Goal: Task Accomplishment & Management: Use online tool/utility

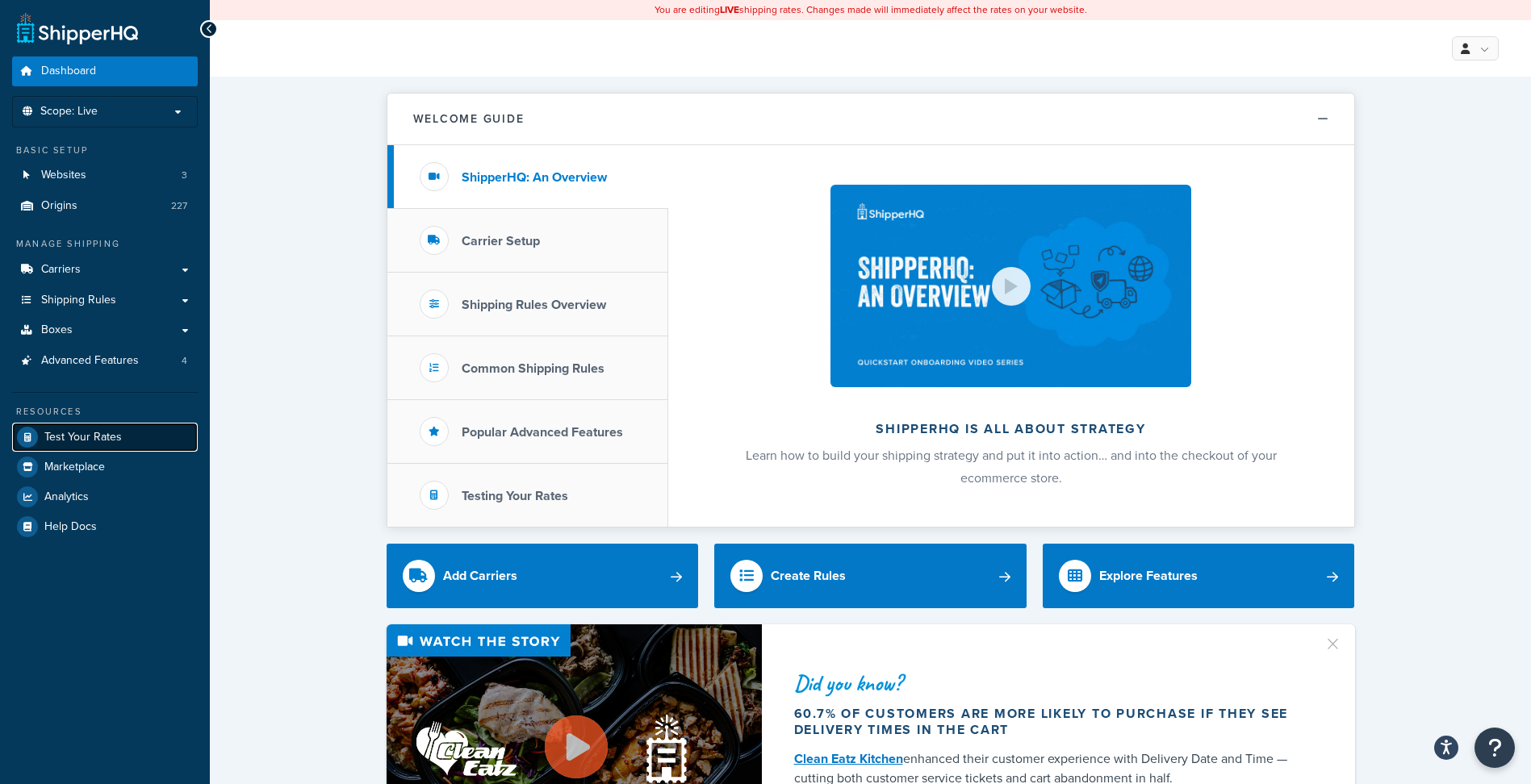
click at [115, 432] on span "Test Your Rates" at bounding box center [83, 437] width 77 height 13
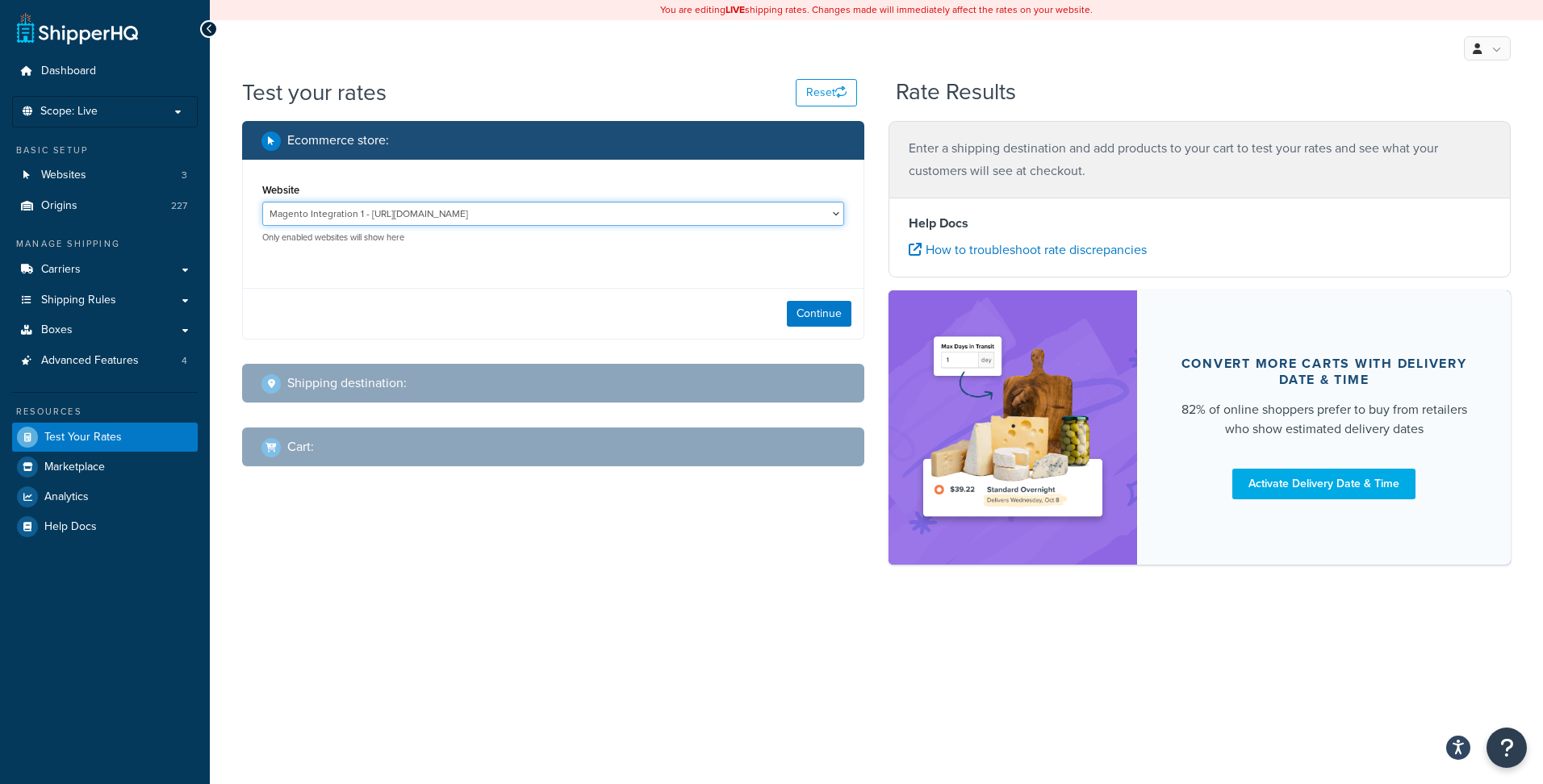
click at [508, 212] on select "Magento Integration 1 - https://integration-5ojmyuq-oralvc6wkr77e.us-5.magentos…" at bounding box center [553, 213] width 582 height 24
select select "2249f10e00c94152fcd7fcff75df3dbe"
click at [262, 201] on select "Magento Integration 1 - https://integration-5ojmyuq-oralvc6wkr77e.us-5.magentos…" at bounding box center [553, 213] width 582 height 24
click at [803, 311] on button "Continue" at bounding box center [819, 313] width 65 height 26
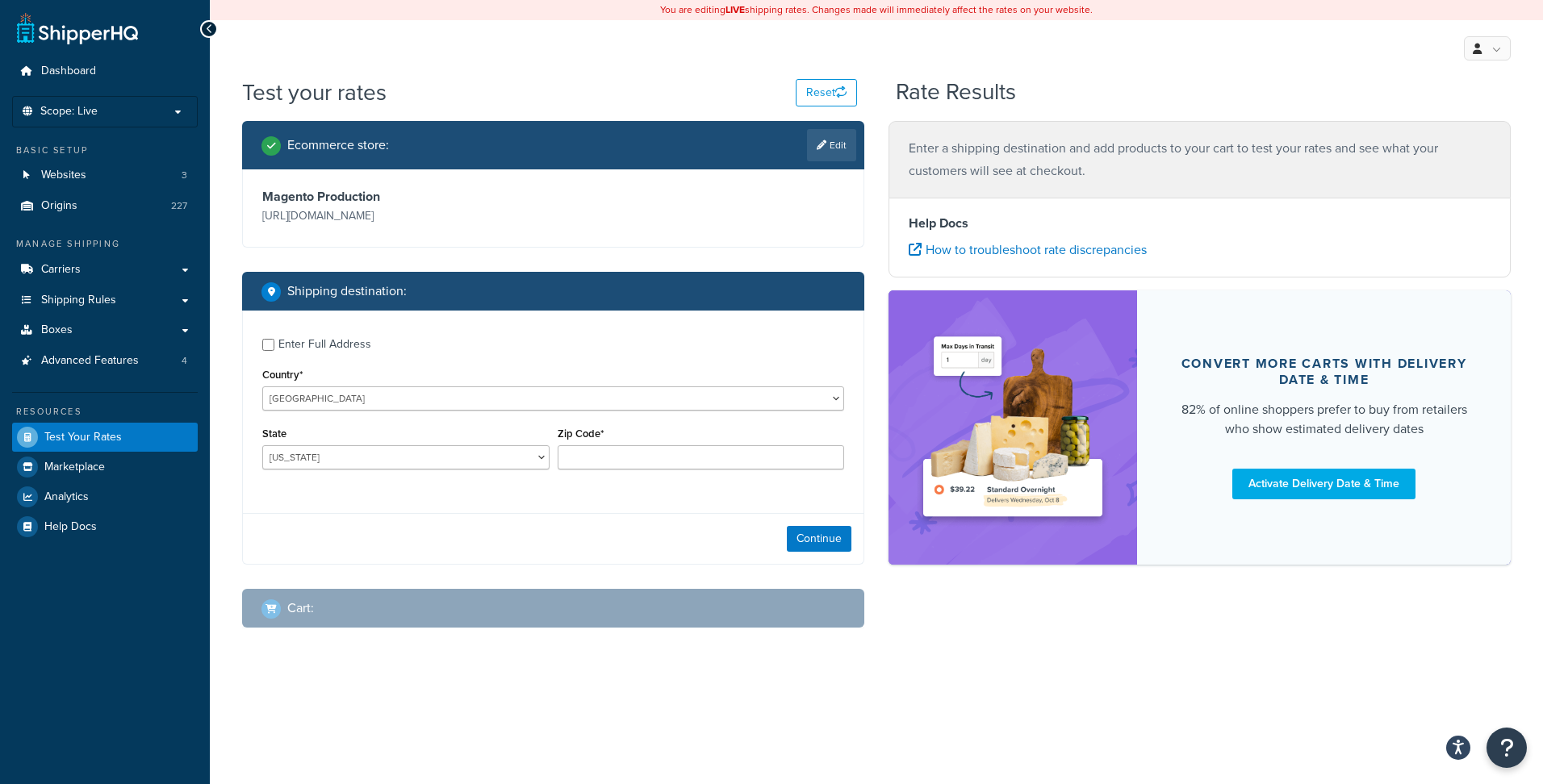
click at [304, 341] on div "Enter Full Address" at bounding box center [325, 344] width 92 height 22
click at [275, 341] on input "Enter Full Address" at bounding box center [268, 345] width 13 height 13
checkbox input "true"
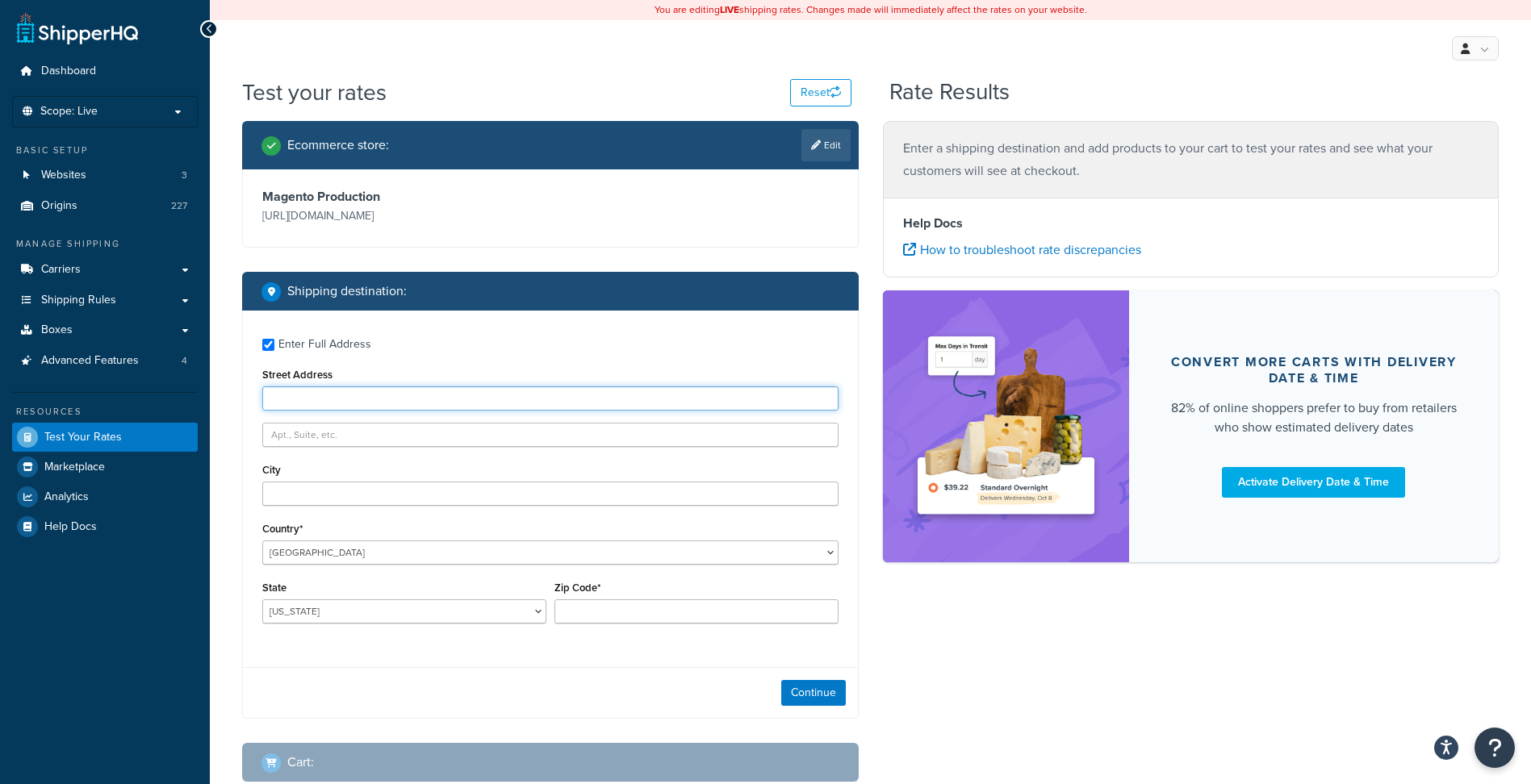
click at [322, 401] on input "Street Address" at bounding box center [550, 398] width 576 height 24
type input "9805 Kellner"
click at [328, 499] on input "City" at bounding box center [550, 493] width 576 height 24
click at [328, 499] on input "Alabama" at bounding box center [550, 493] width 576 height 24
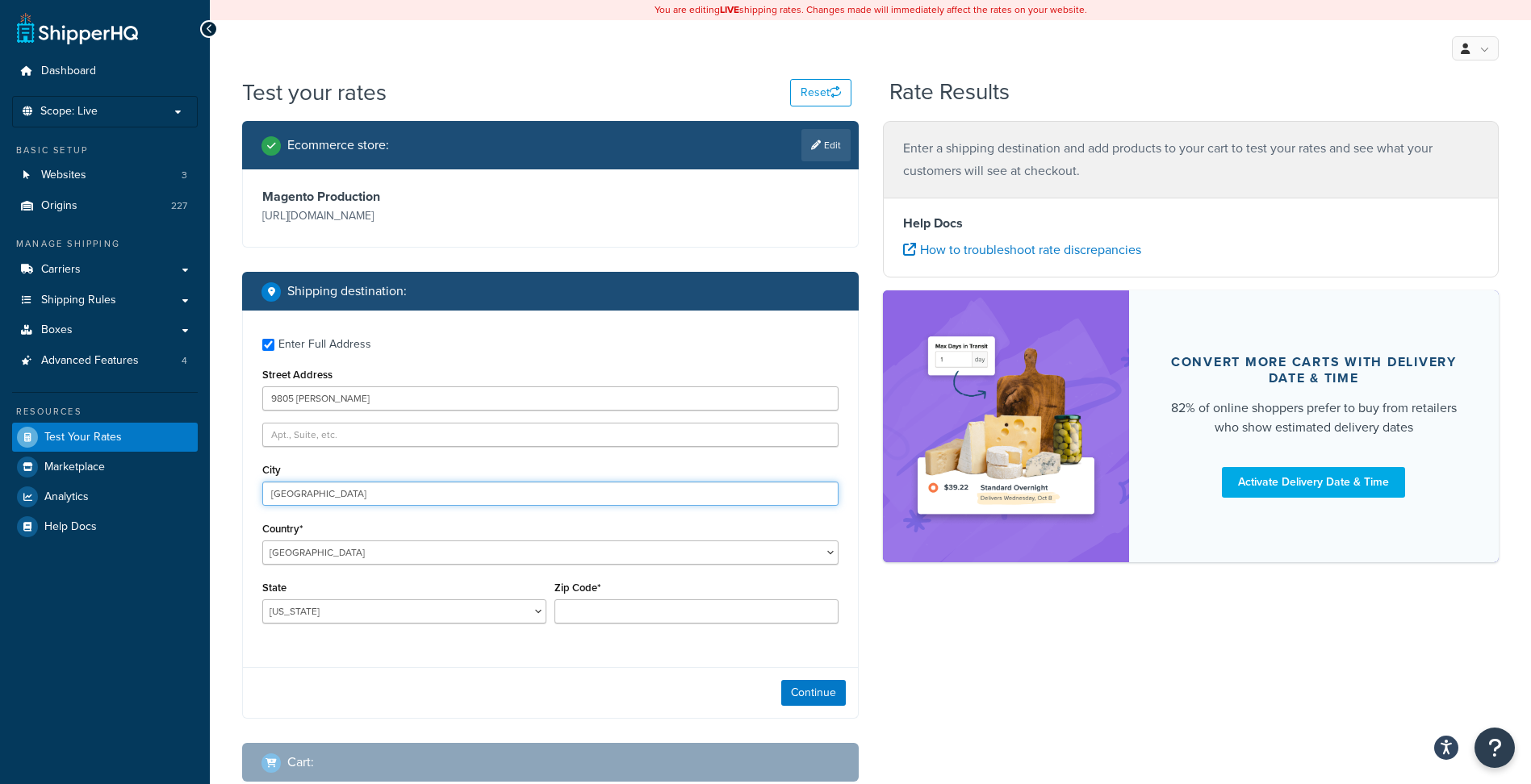
type input "Huntsville"
click at [685, 619] on input "Zip Code*" at bounding box center [697, 611] width 284 height 24
click at [670, 619] on input "Zip Code*" at bounding box center [697, 611] width 284 height 24
click at [699, 610] on input "Zip Code*" at bounding box center [697, 611] width 284 height 24
type input "35824"
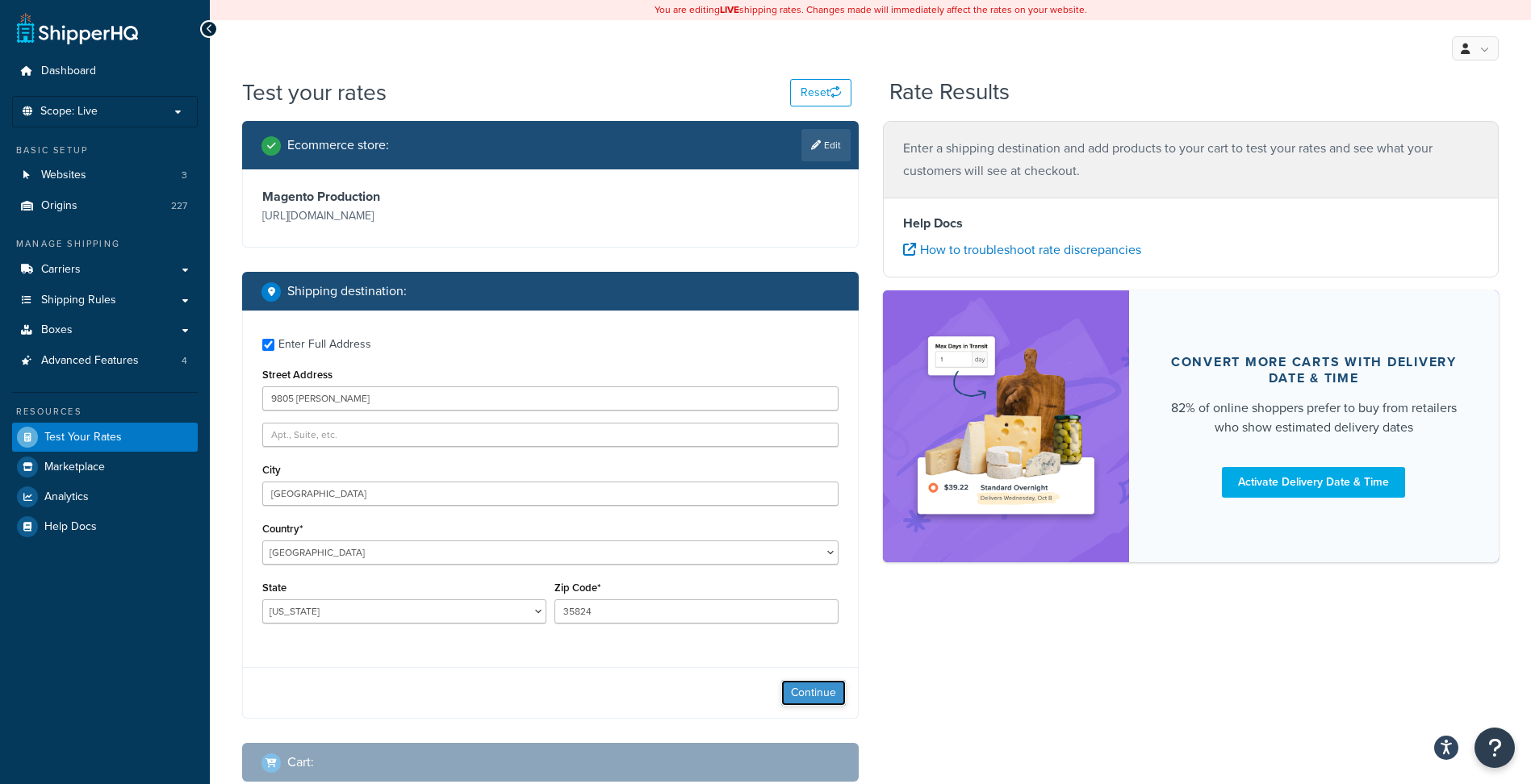
click at [831, 687] on button "Continue" at bounding box center [813, 693] width 65 height 26
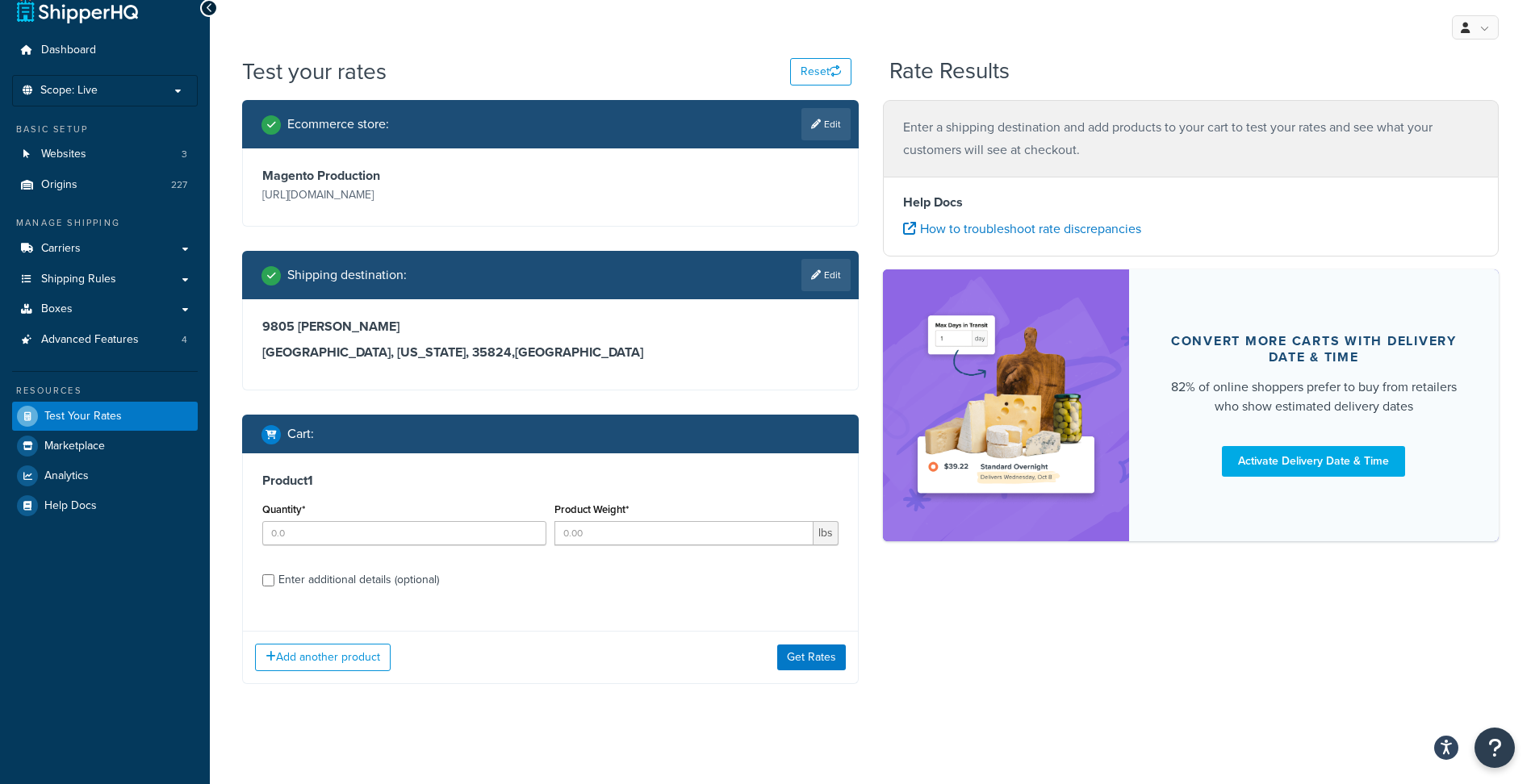
scroll to position [26, 0]
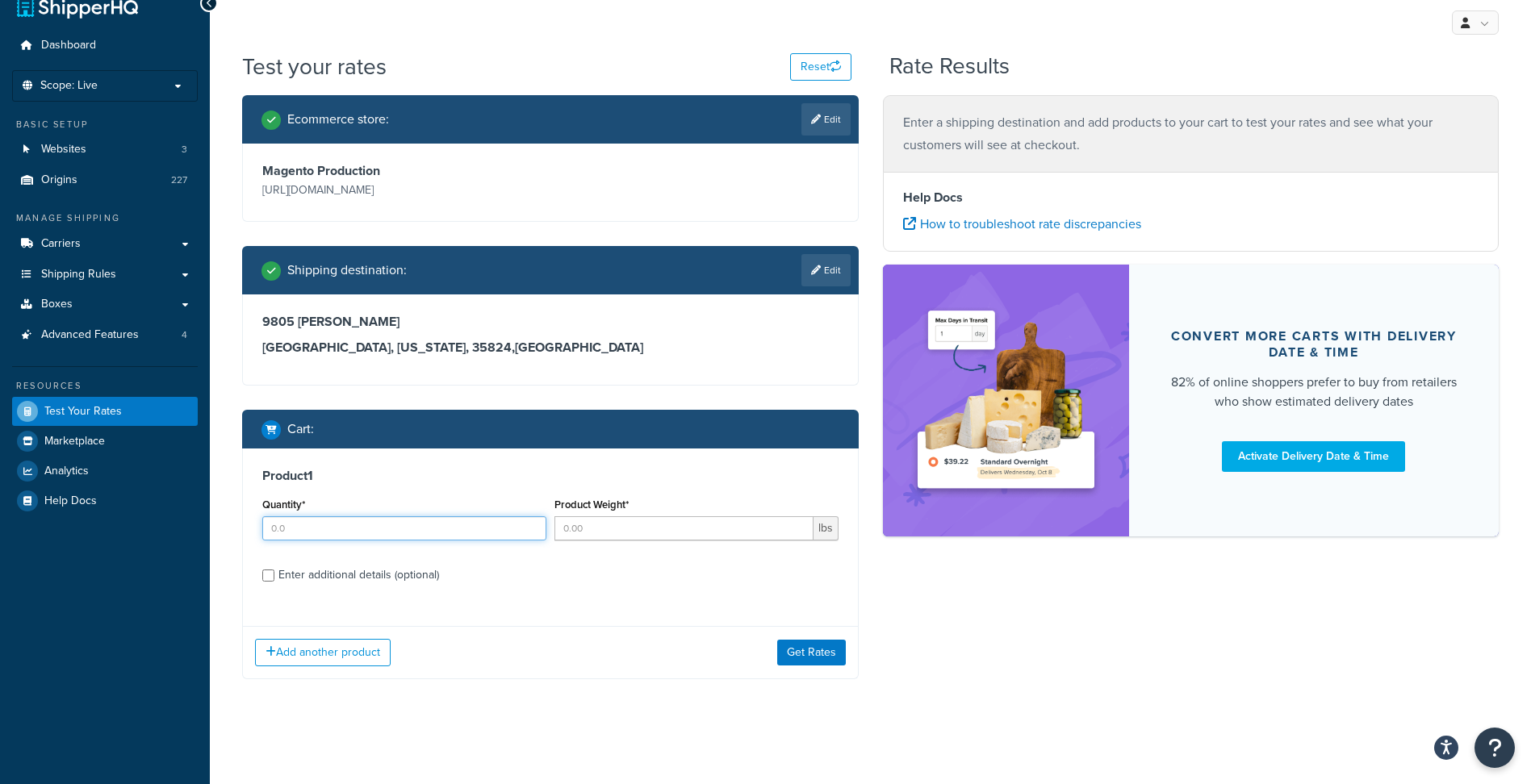
click at [291, 530] on input "Quantity*" at bounding box center [404, 528] width 284 height 24
type input "1"
click at [641, 535] on input "Product Weight*" at bounding box center [684, 528] width 259 height 24
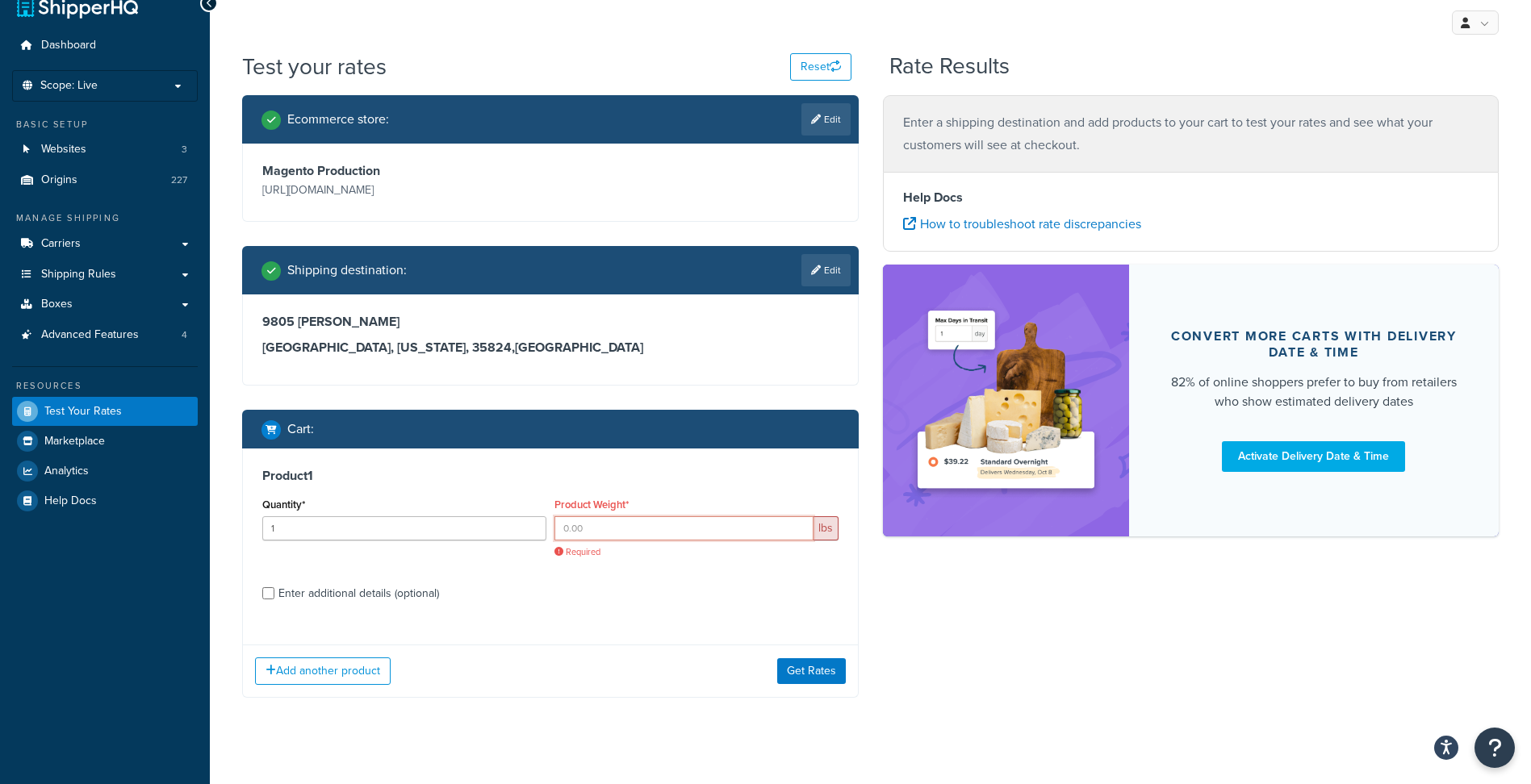
click at [589, 530] on input "Product Weight*" at bounding box center [684, 528] width 259 height 24
type input "0"
click at [572, 607] on div "Product 1 Quantity* 1 Product Weight* 0 lbs Shouldn't be negative or zero Enter…" at bounding box center [550, 540] width 615 height 183
click at [627, 524] on input "0" at bounding box center [684, 528] width 259 height 24
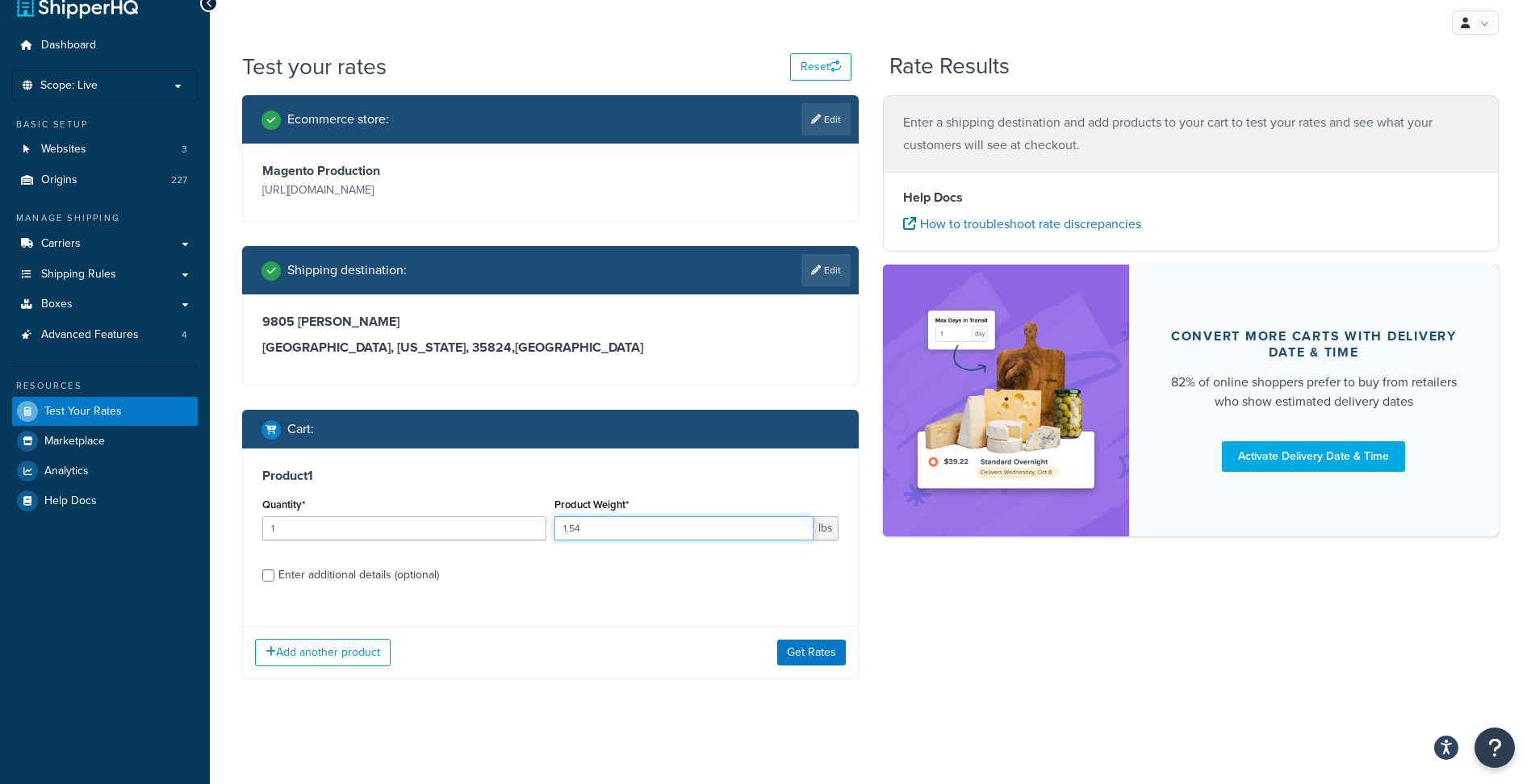
type input "1.54"
click at [428, 575] on div "Enter additional details (optional)" at bounding box center [358, 575] width 161 height 22
click at [275, 575] on input "Enter additional details (optional)" at bounding box center [268, 575] width 13 height 13
checkbox input "true"
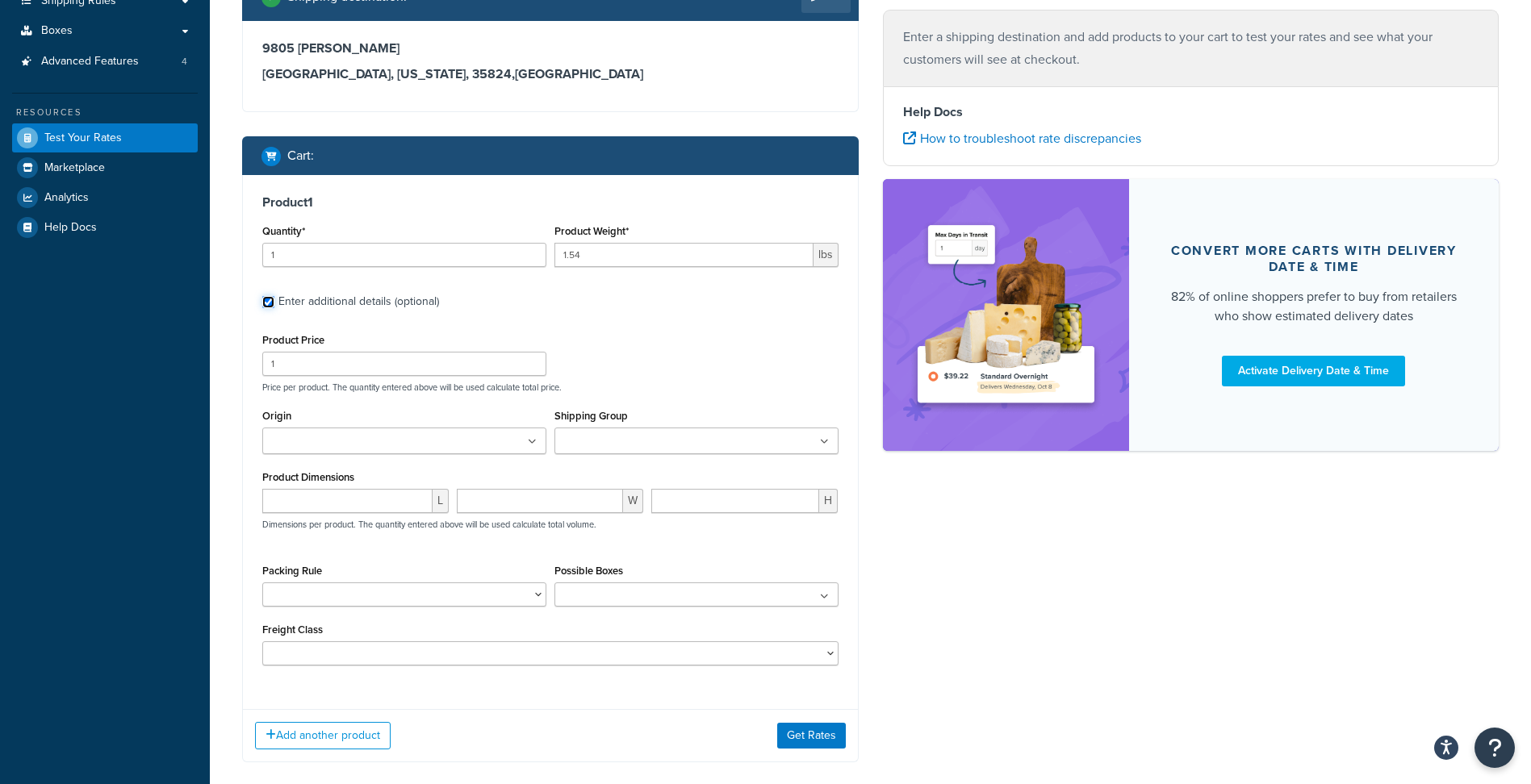
scroll to position [338, 0]
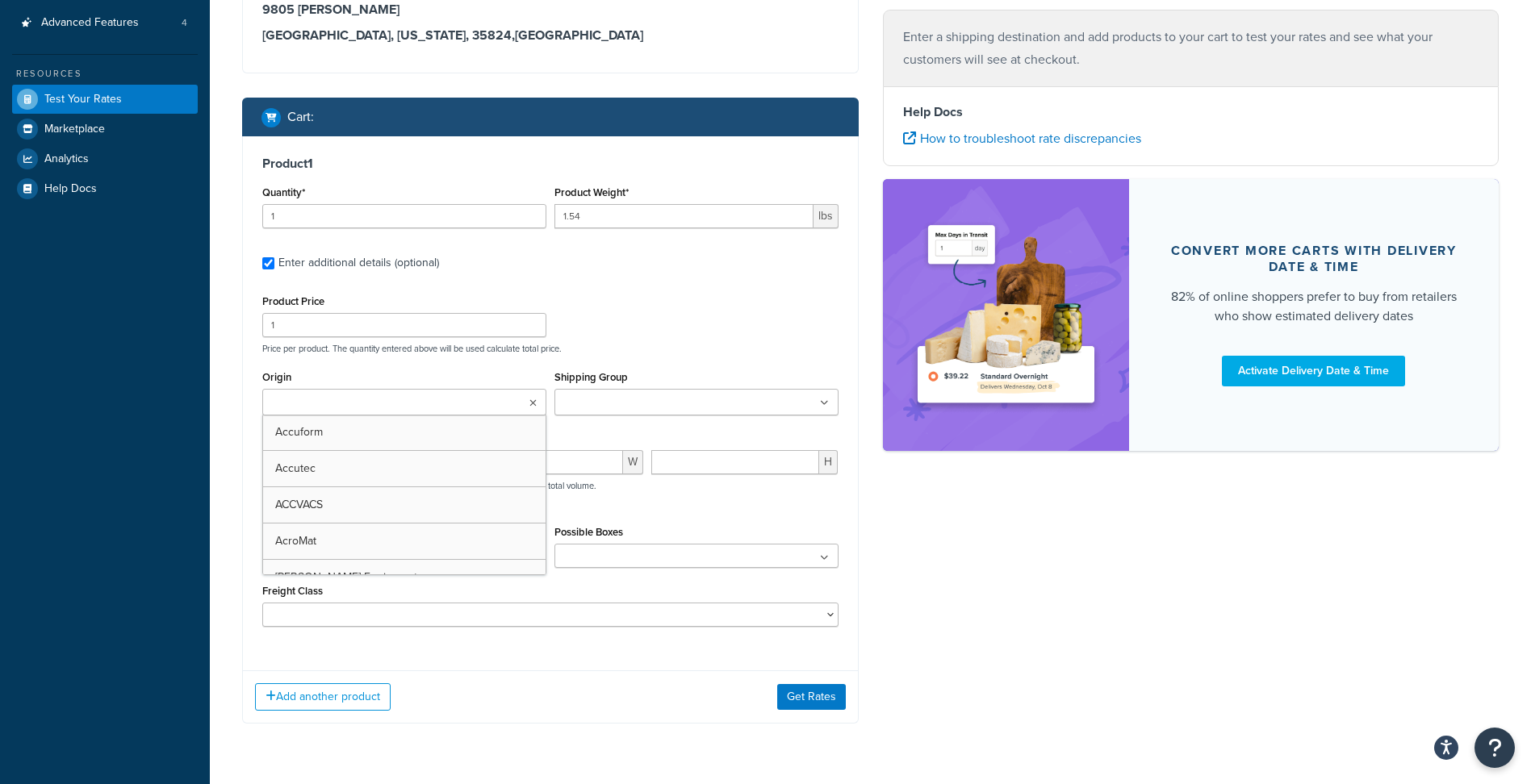
click at [375, 410] on input "Origin" at bounding box center [338, 404] width 143 height 17
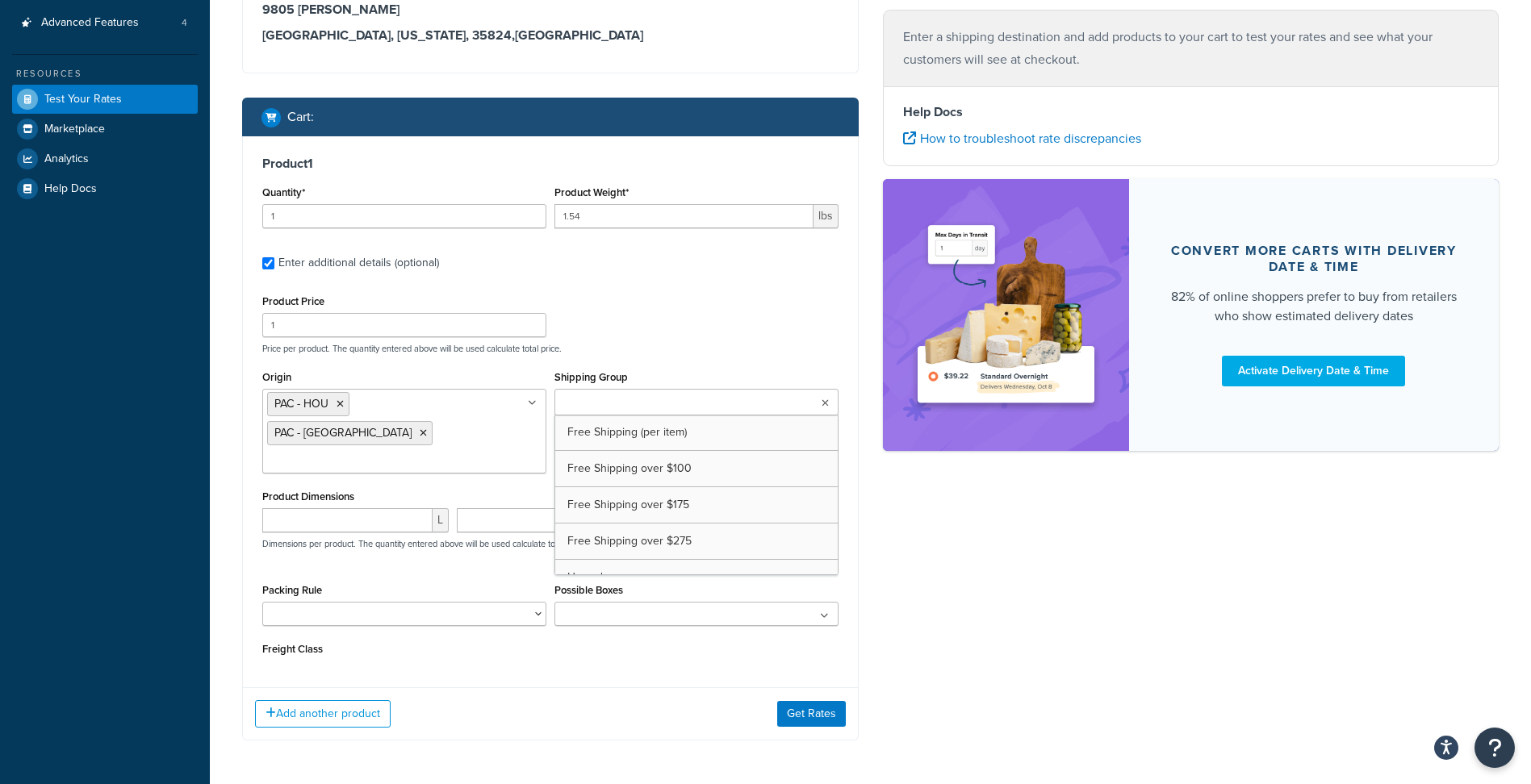
click at [644, 410] on input "Shipping Group" at bounding box center [631, 404] width 143 height 17
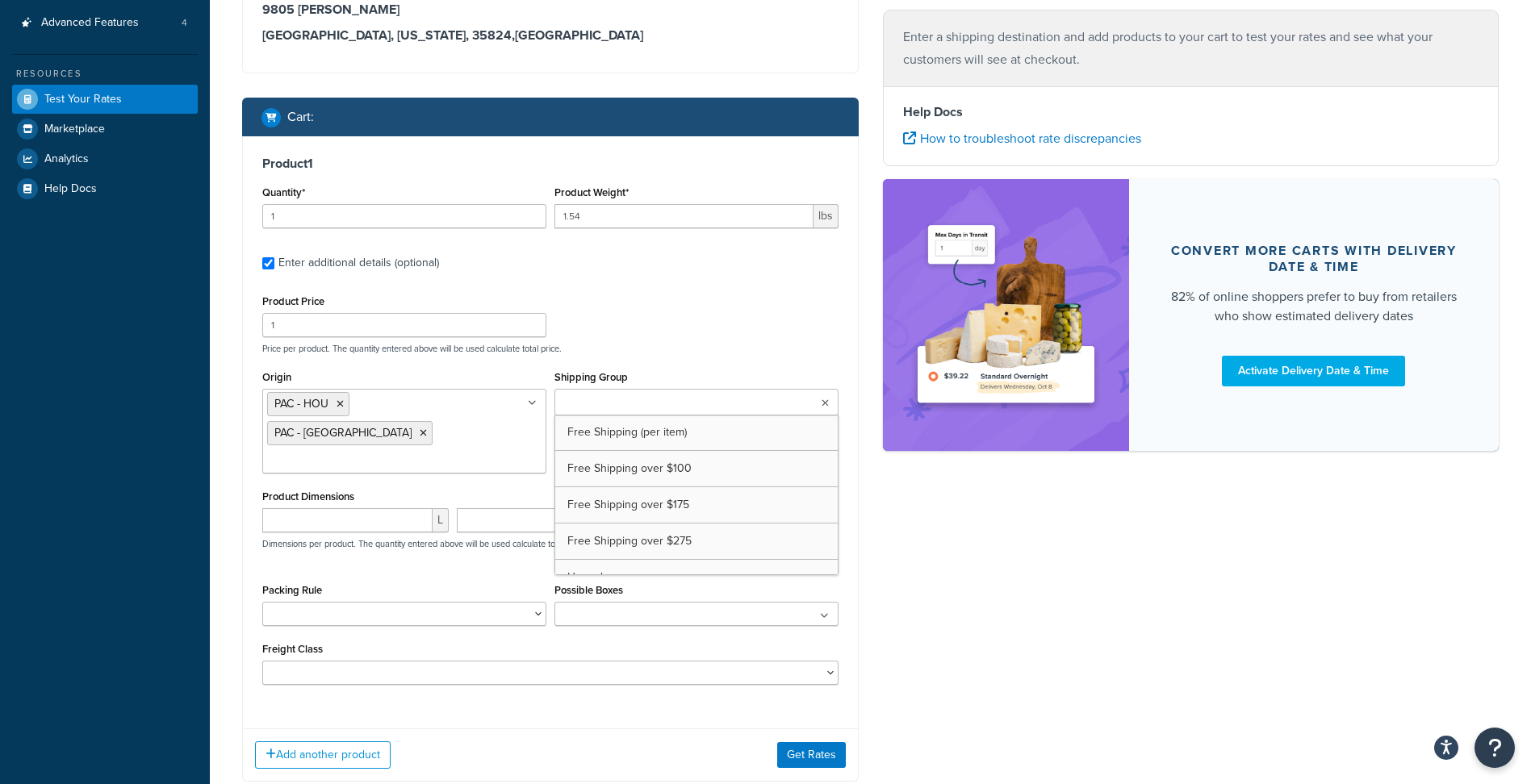
click at [230, 495] on div "Ecommerce store : Edit Magento Production https://www.gotopac.com/ Shipping des…" at bounding box center [550, 295] width 641 height 1023
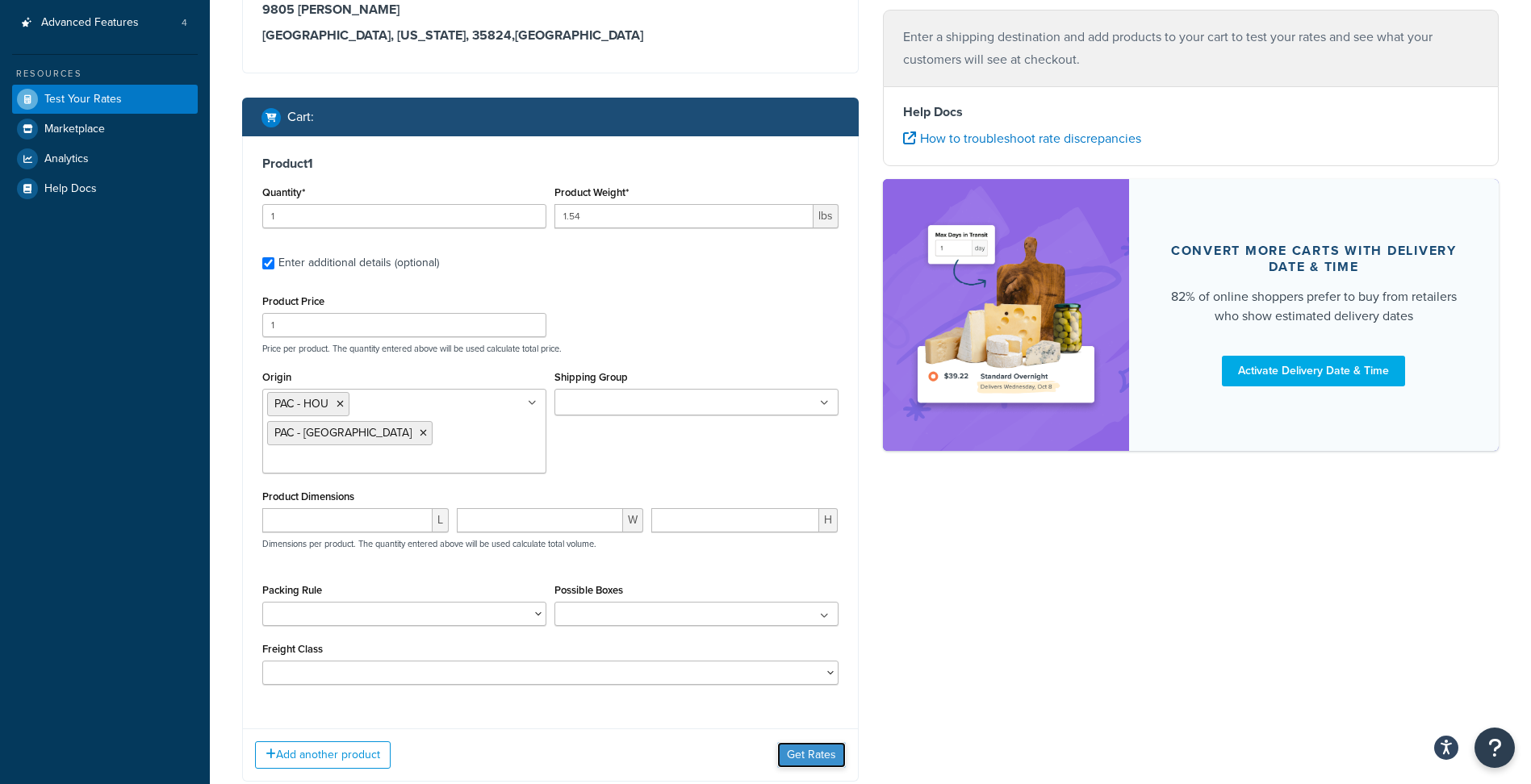
click at [822, 743] on button "Get Rates" at bounding box center [811, 755] width 68 height 26
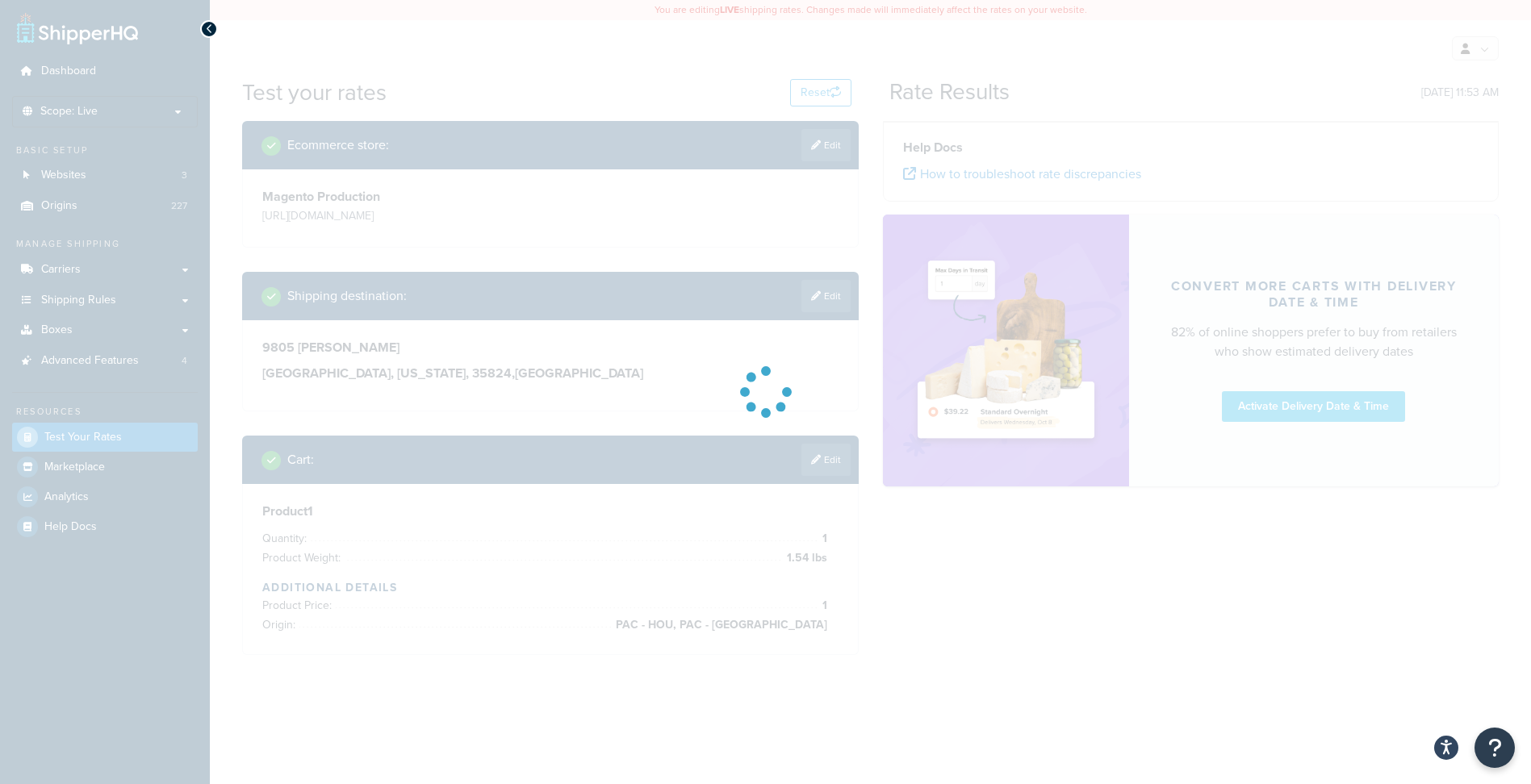
scroll to position [0, 0]
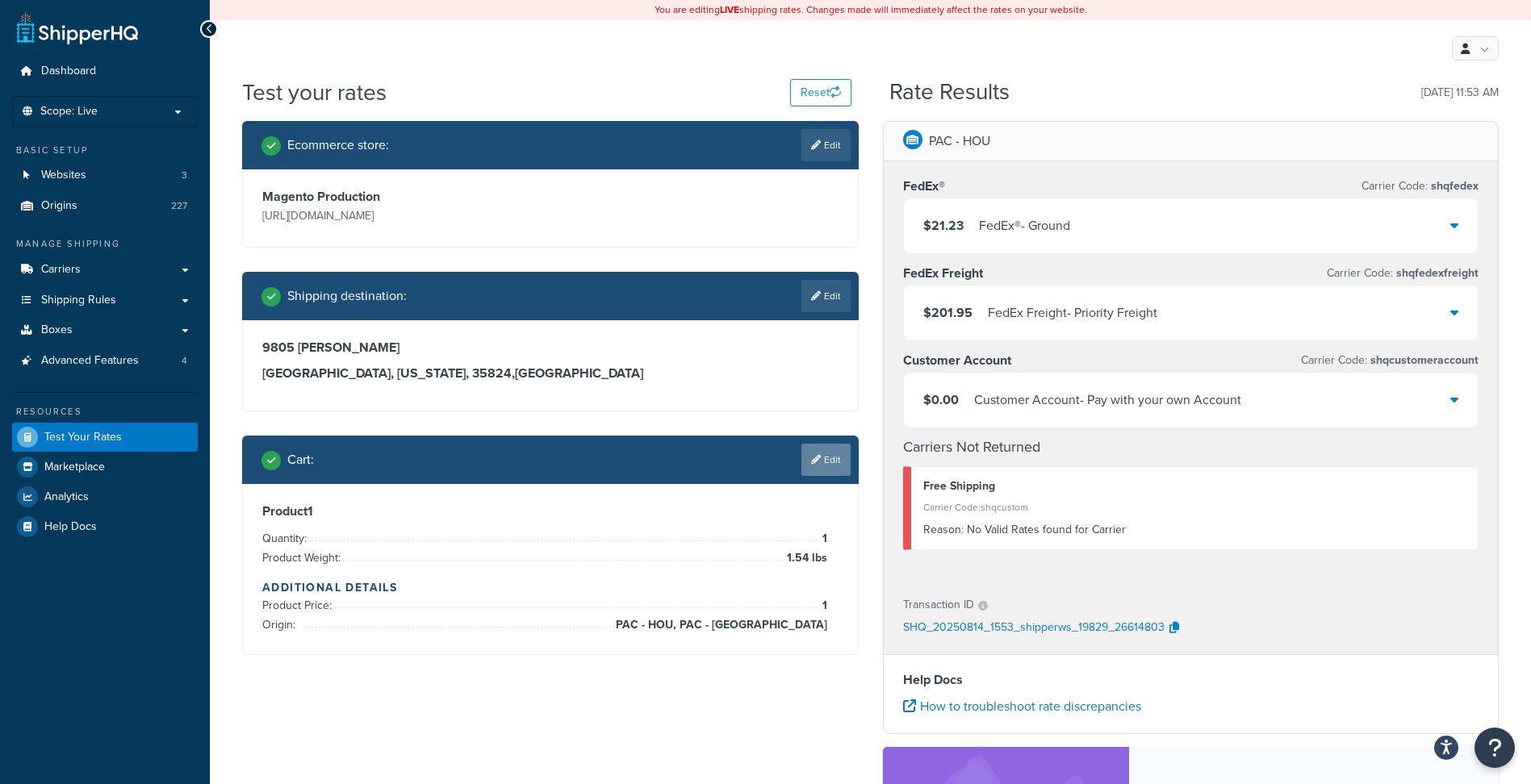
click at [828, 464] on link "Edit" at bounding box center [826, 460] width 49 height 33
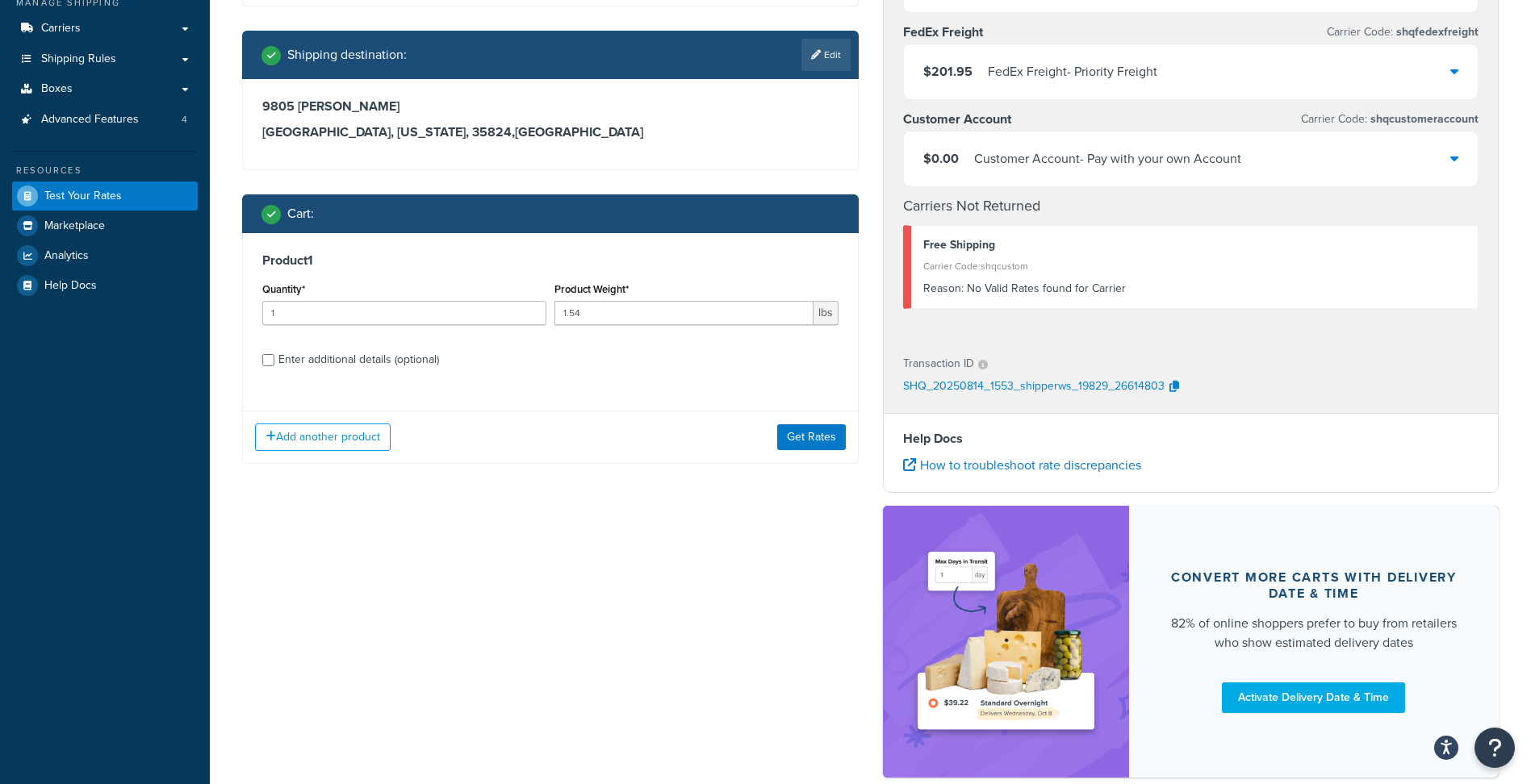
scroll to position [242, 0]
click at [398, 366] on div "Enter additional details (optional)" at bounding box center [358, 358] width 161 height 22
click at [275, 366] on input "Enter additional details (optional)" at bounding box center [268, 359] width 13 height 13
checkbox input "true"
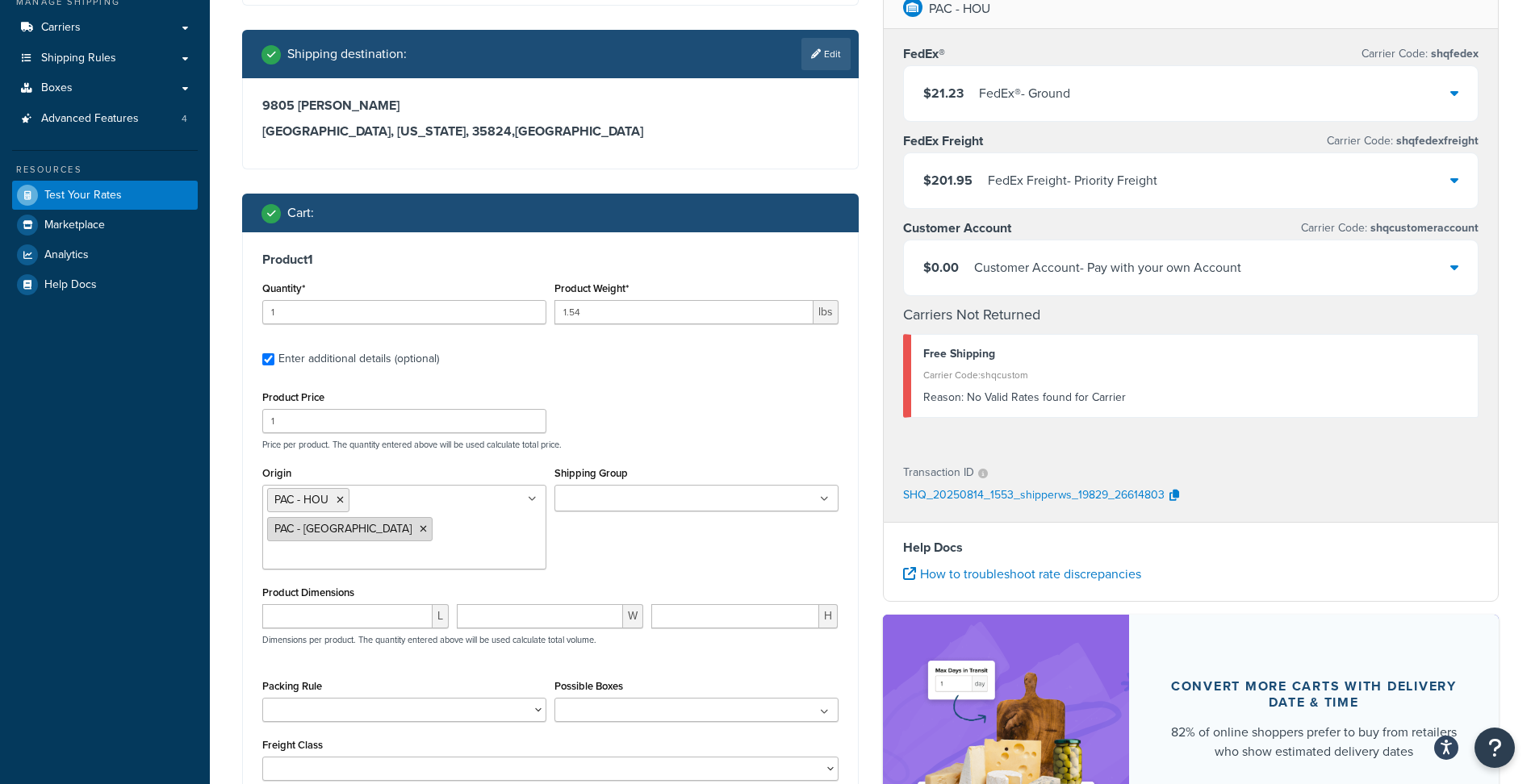
click at [420, 525] on icon at bounding box center [424, 530] width 8 height 10
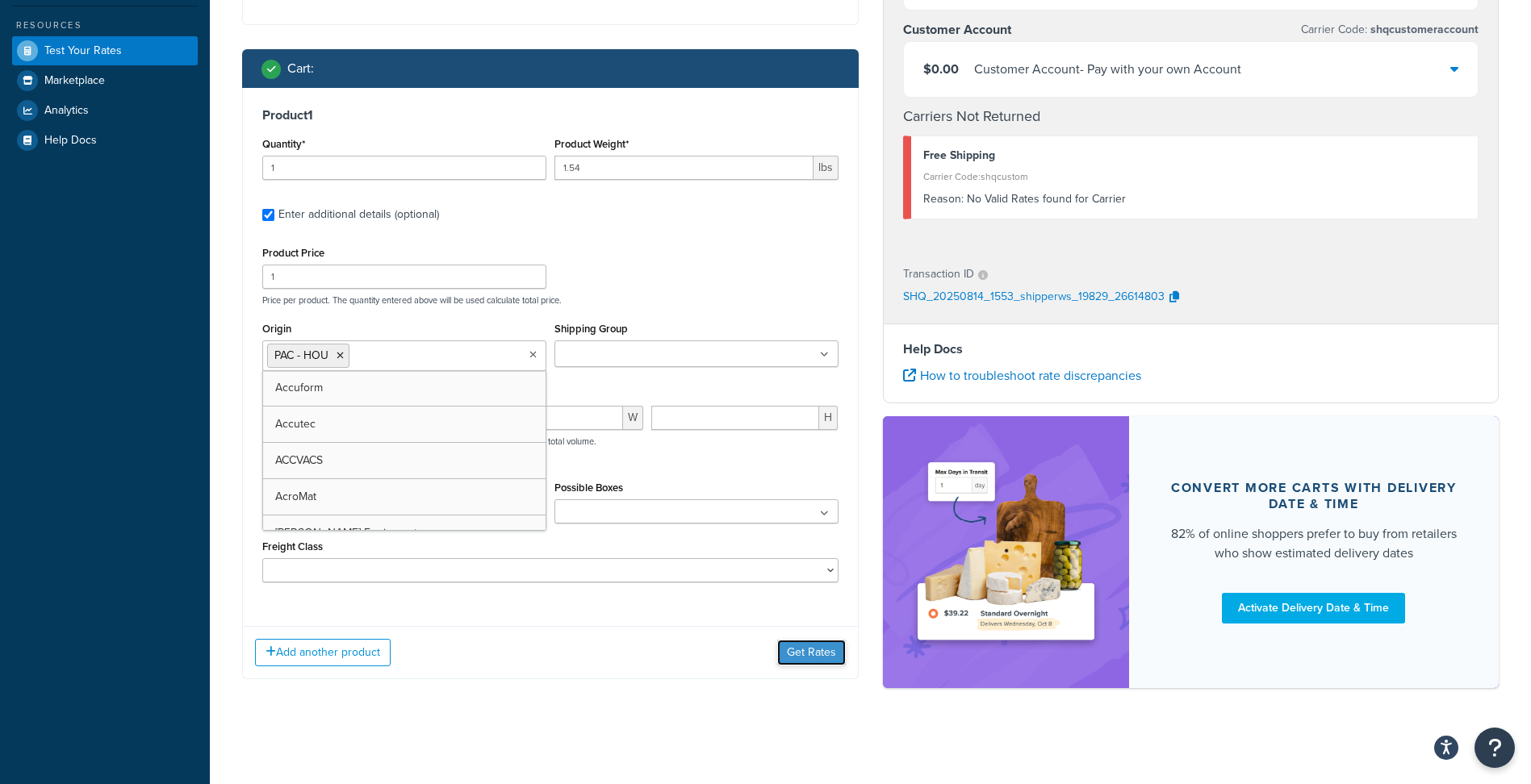
click at [804, 653] on button "Get Rates" at bounding box center [811, 652] width 68 height 26
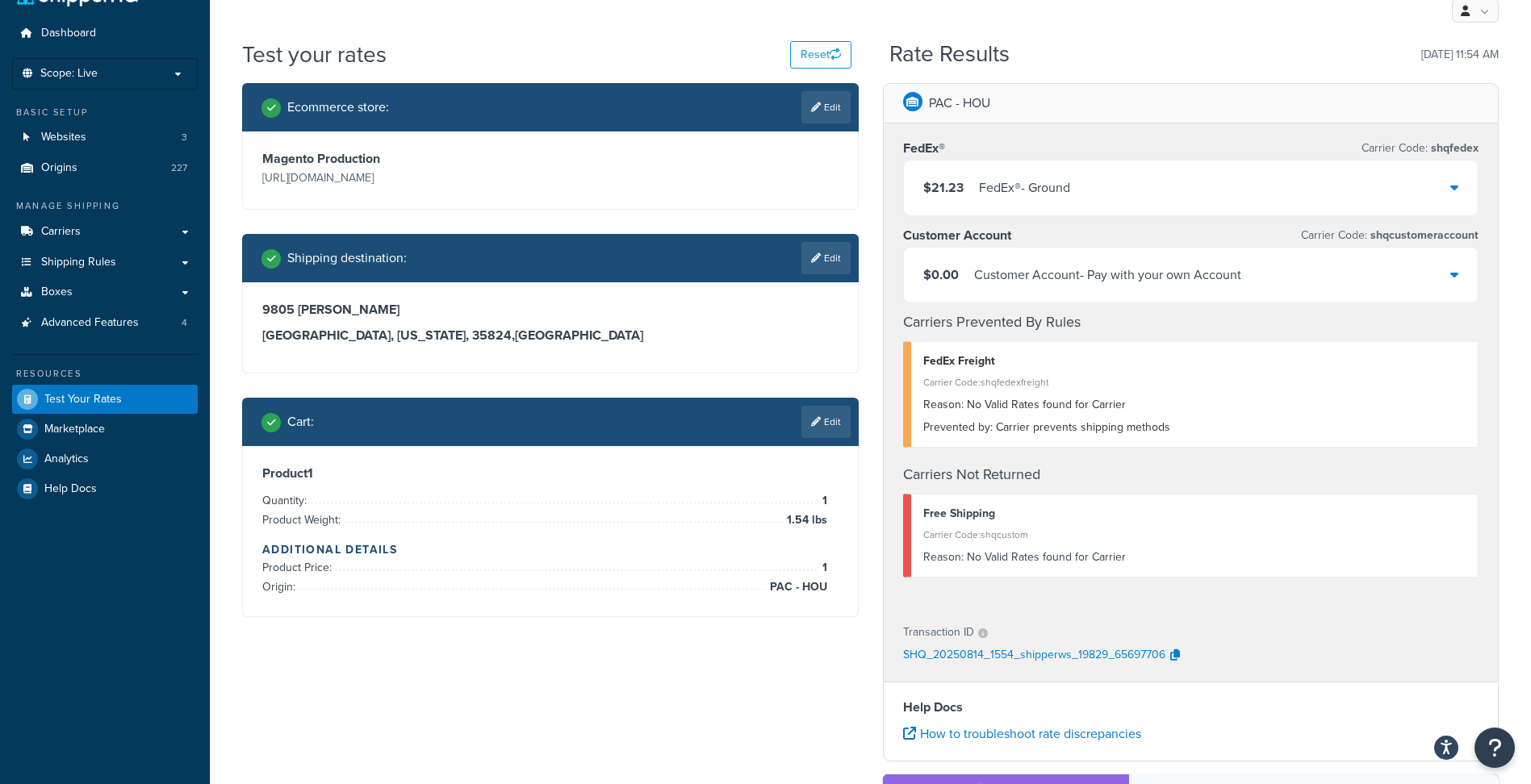
scroll to position [0, 0]
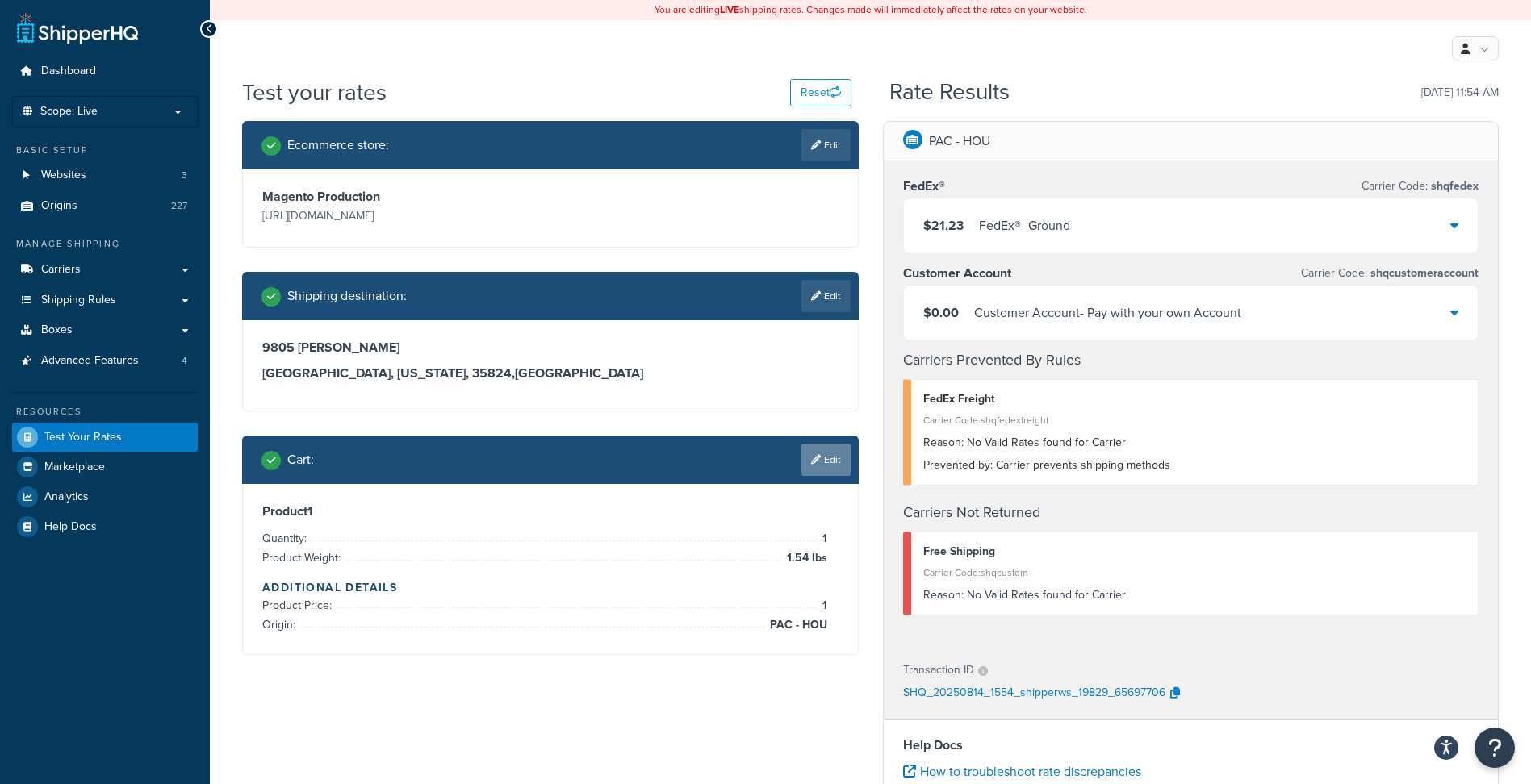
click at [818, 458] on icon at bounding box center [816, 460] width 10 height 10
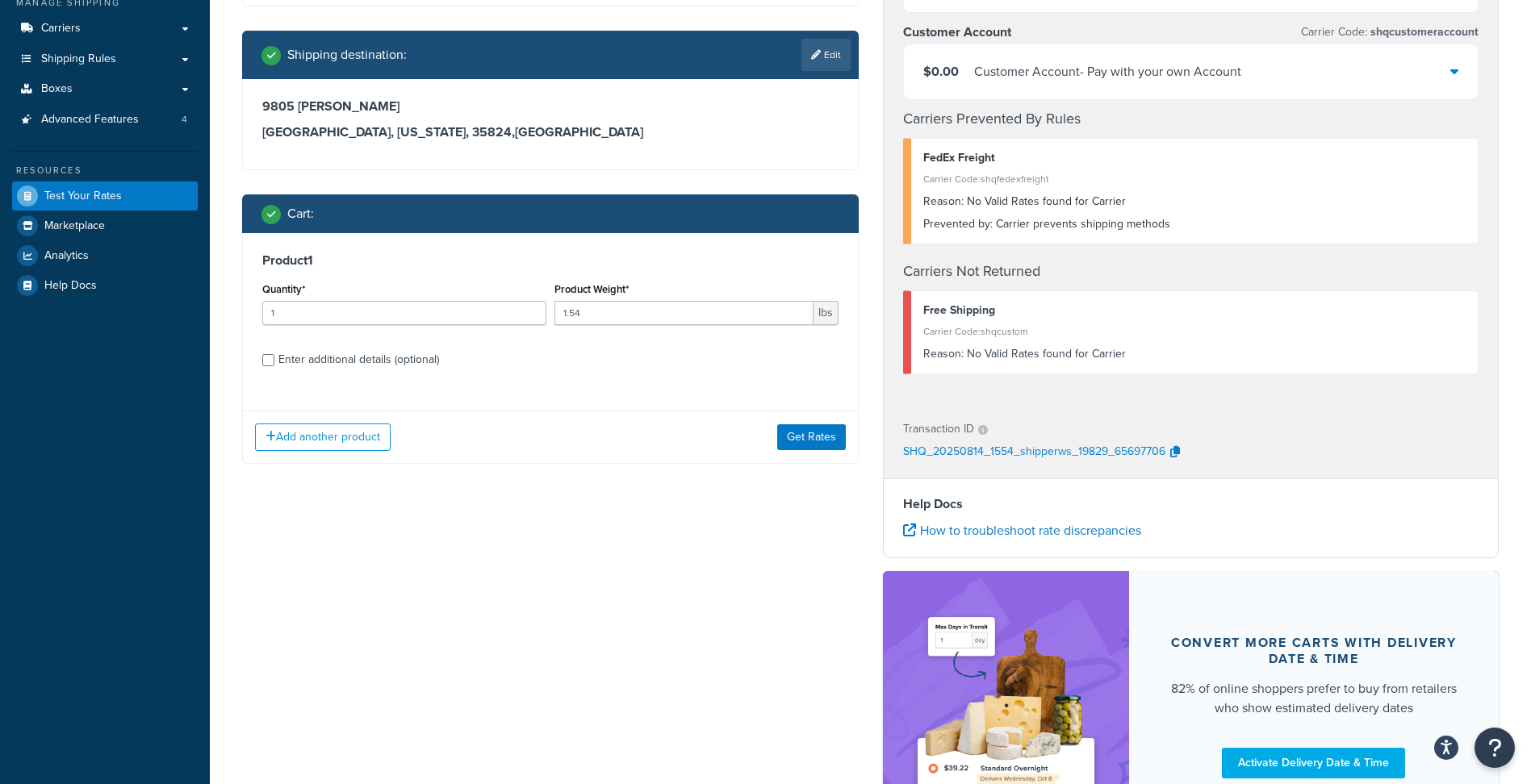
scroll to position [242, 0]
click at [386, 353] on div "Enter additional details (optional)" at bounding box center [358, 358] width 161 height 22
click at [275, 353] on input "Enter additional details (optional)" at bounding box center [268, 359] width 13 height 13
checkbox input "true"
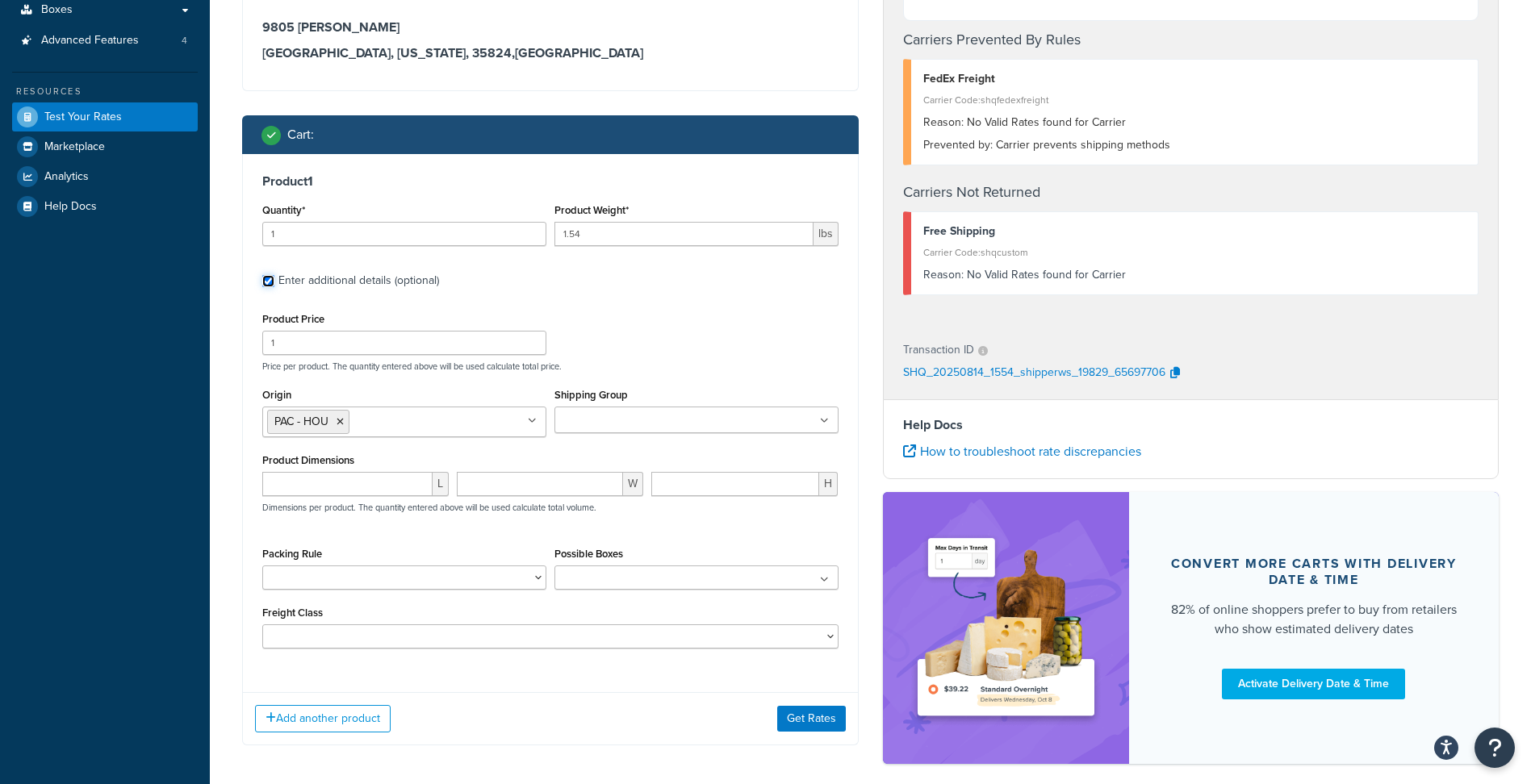
scroll to position [397, 0]
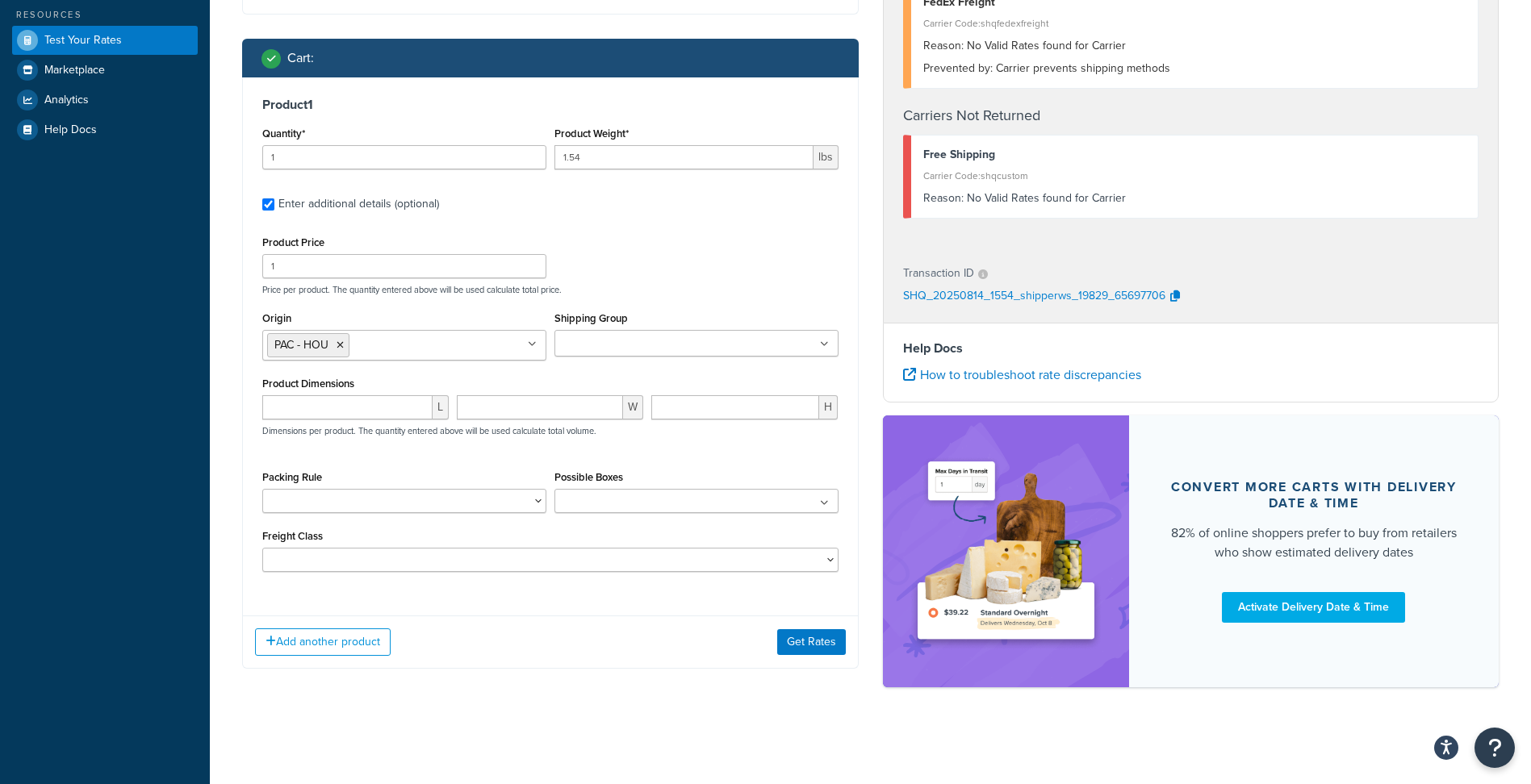
click at [395, 337] on input "Origin" at bounding box center [425, 345] width 143 height 17
type input "pac"
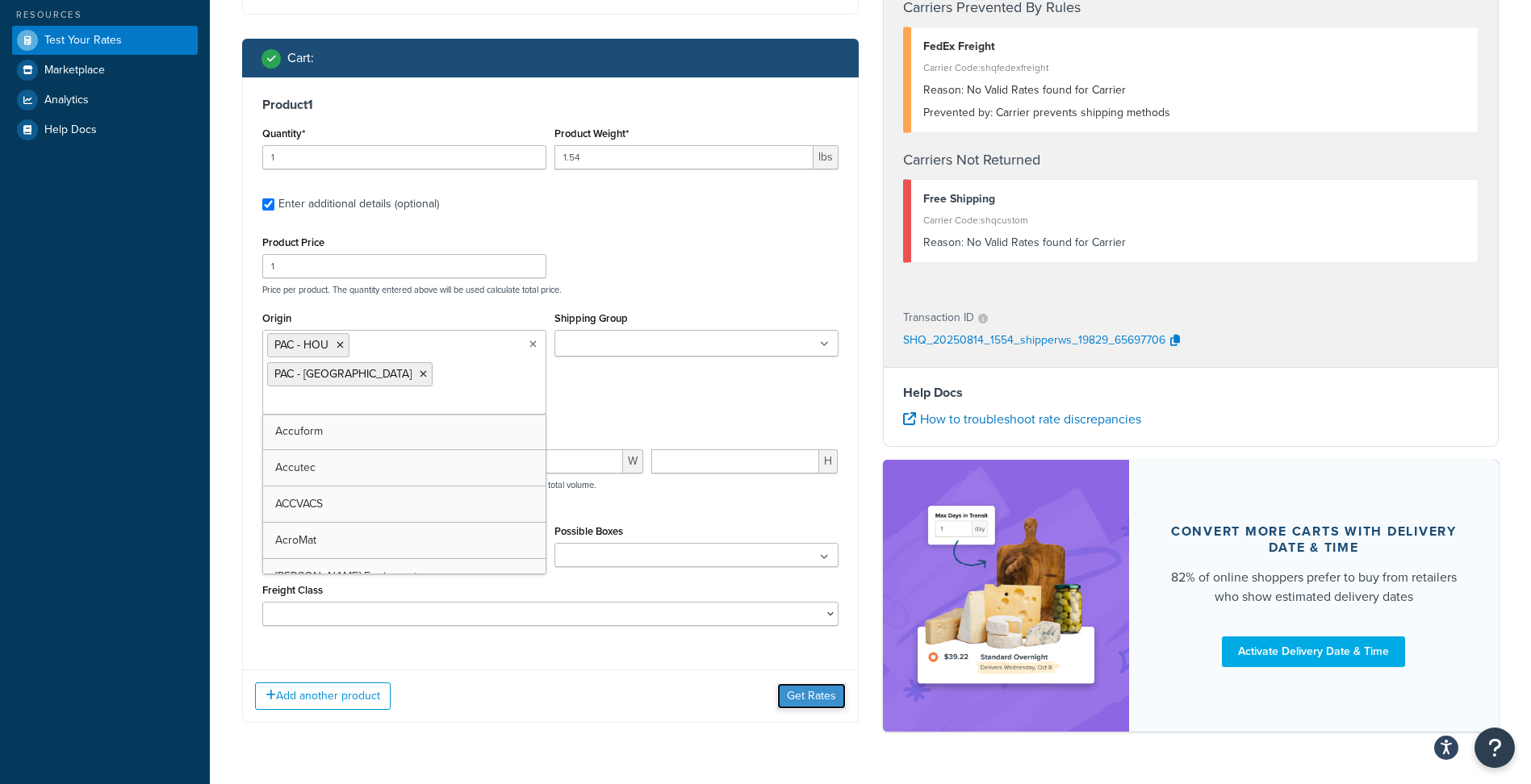
click at [813, 684] on button "Get Rates" at bounding box center [811, 696] width 68 height 26
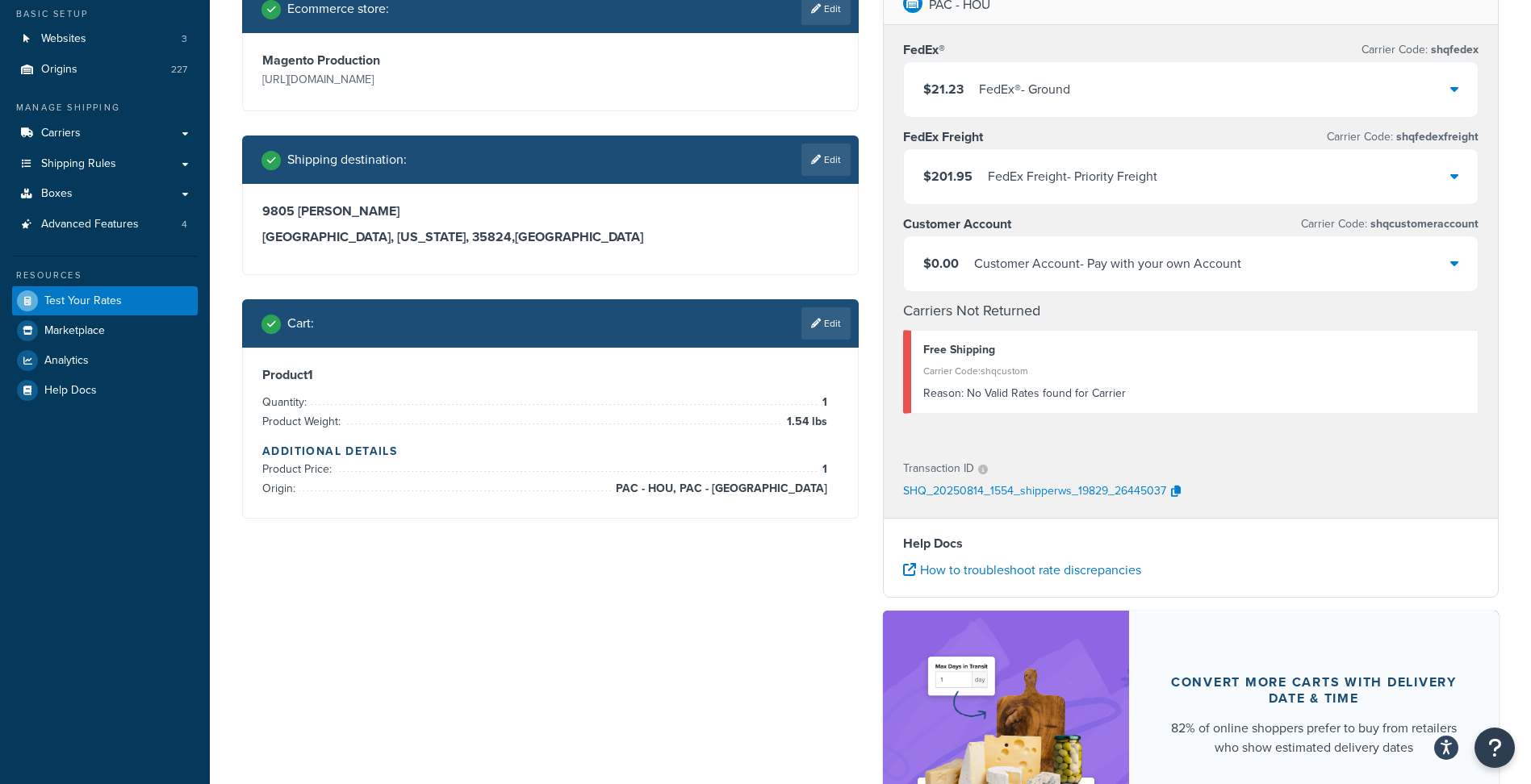
scroll to position [162, 0]
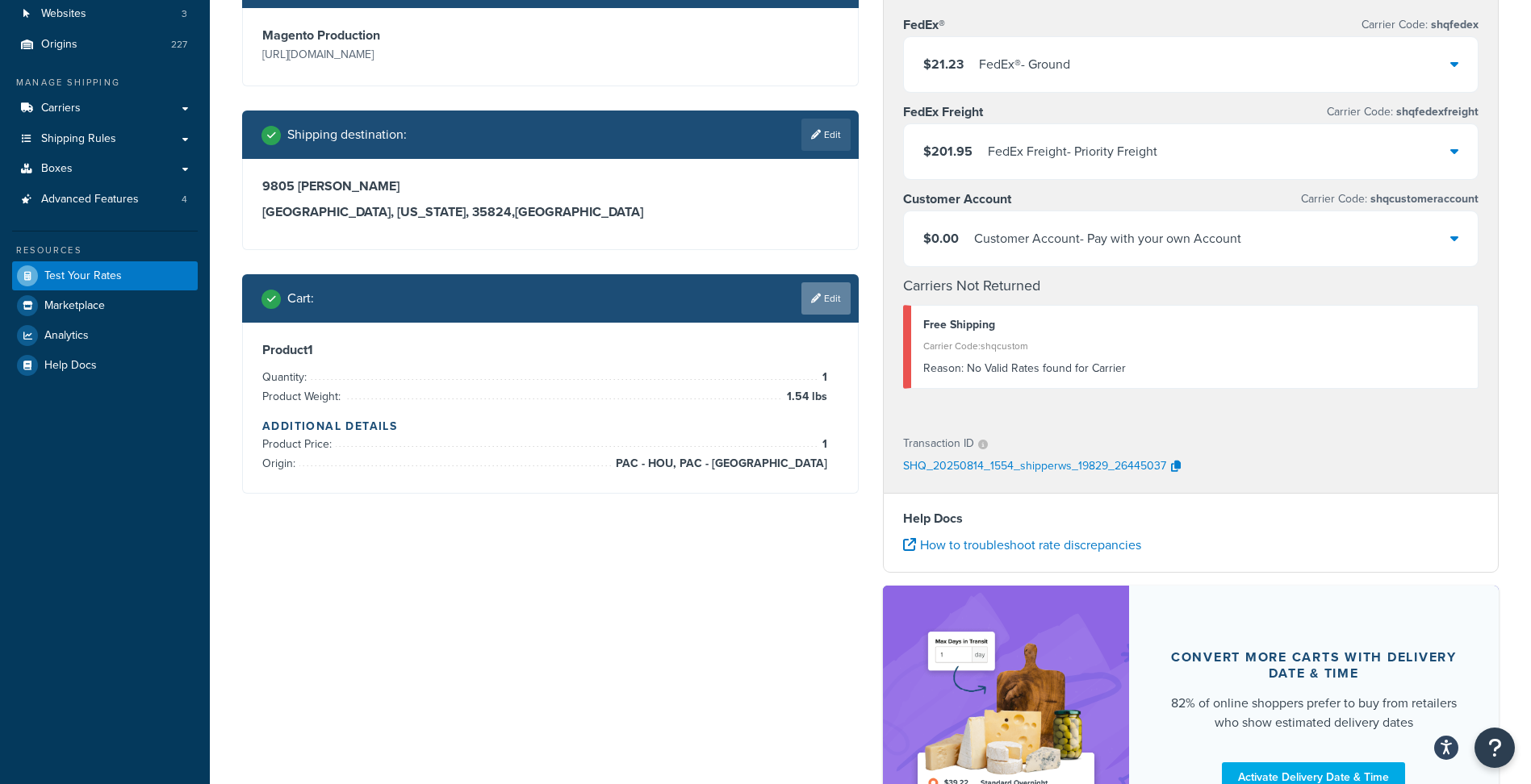
click at [818, 302] on icon at bounding box center [816, 299] width 10 height 10
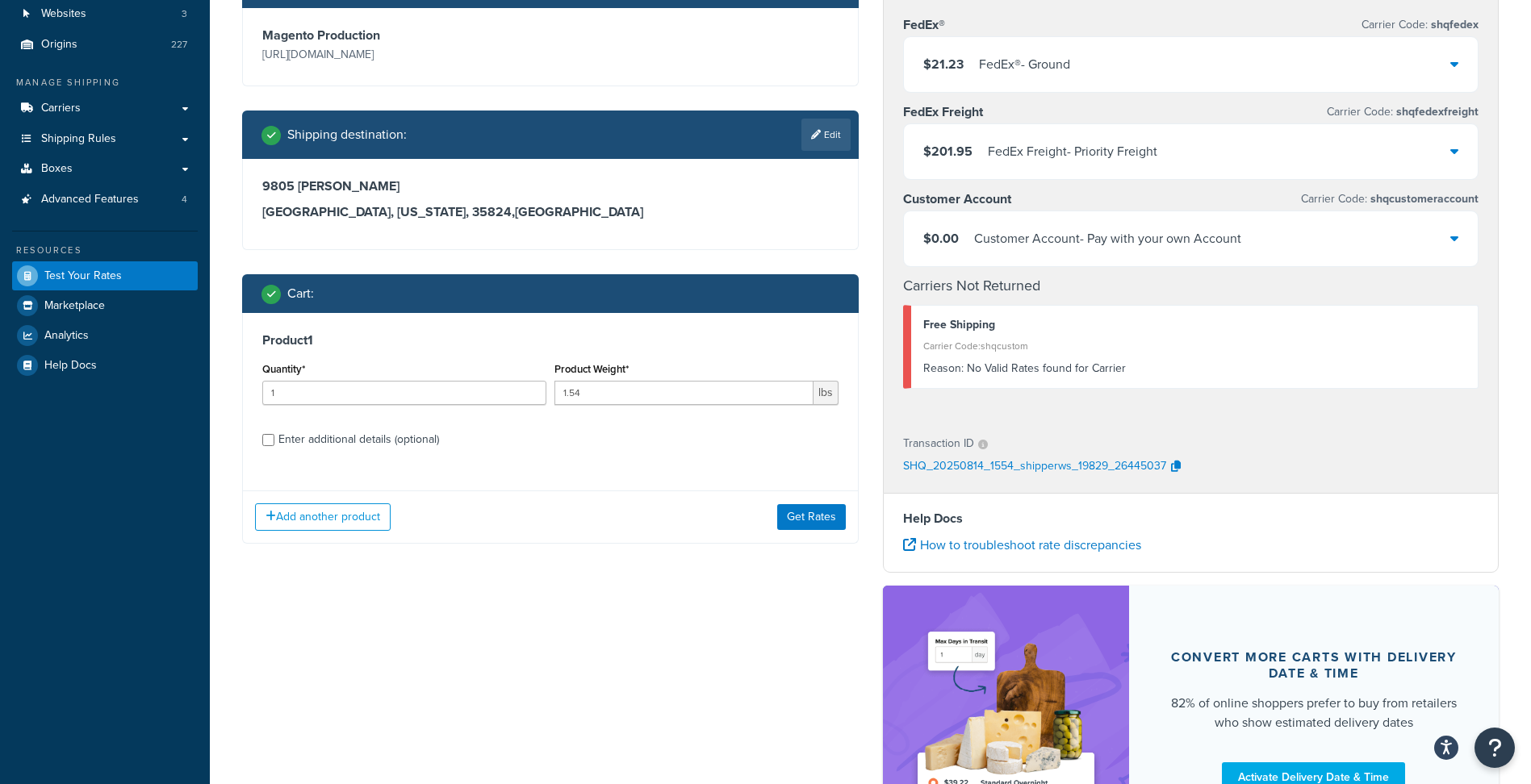
click at [344, 433] on div "Enter additional details (optional)" at bounding box center [358, 439] width 161 height 22
click at [275, 434] on input "Enter additional details (optional)" at bounding box center [268, 440] width 13 height 13
checkbox input "true"
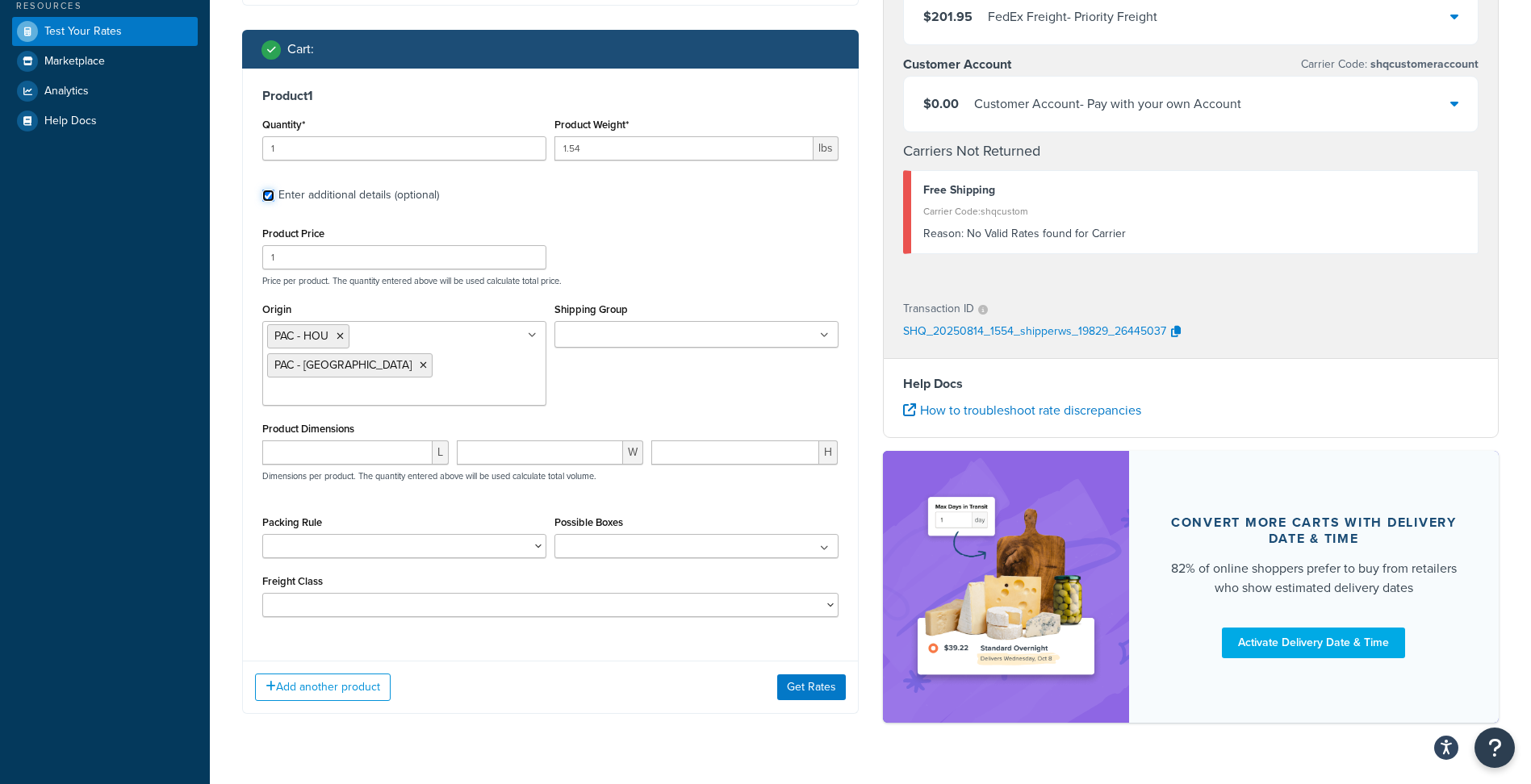
scroll to position [411, 0]
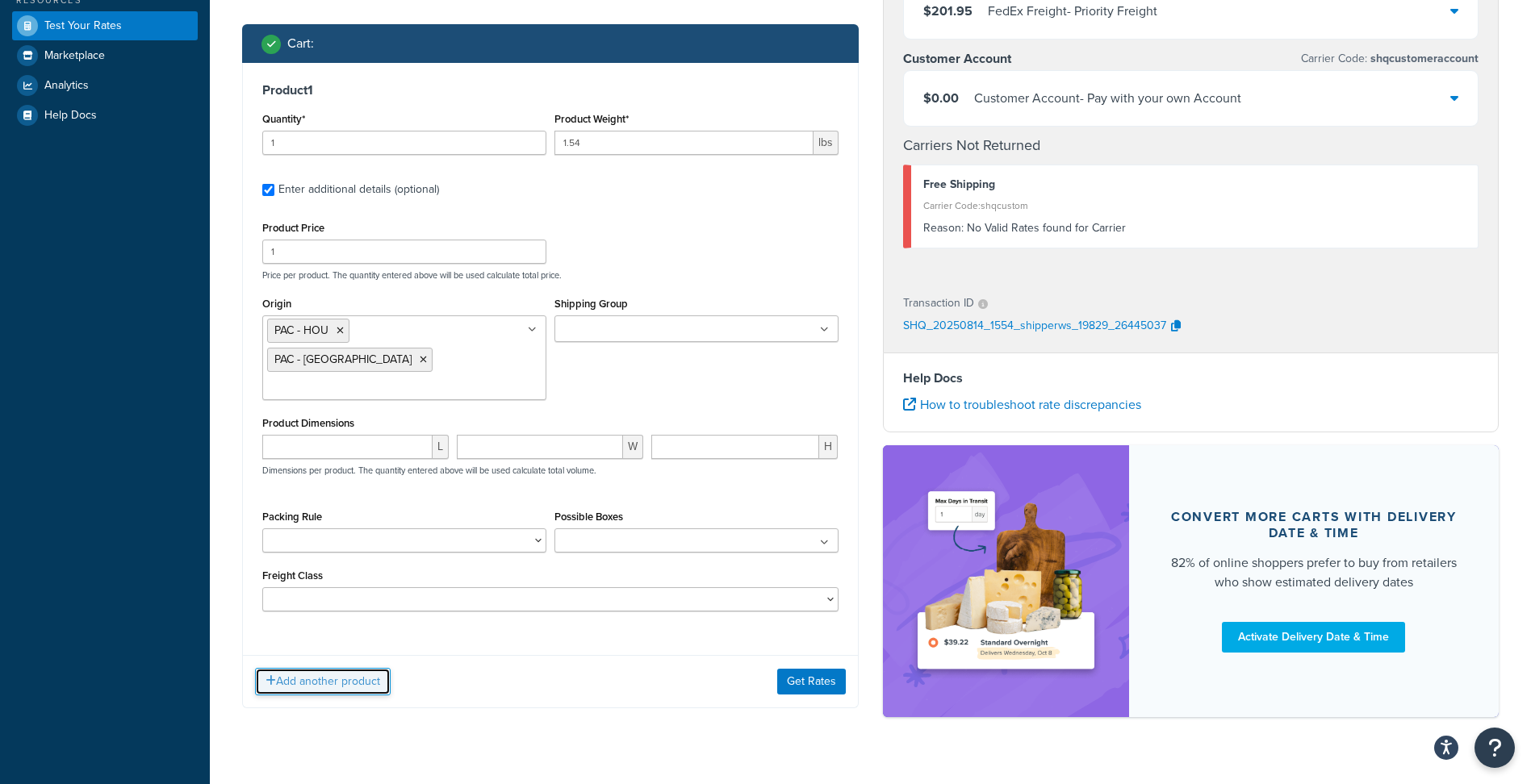
click at [369, 668] on button "Add another product" at bounding box center [323, 682] width 136 height 27
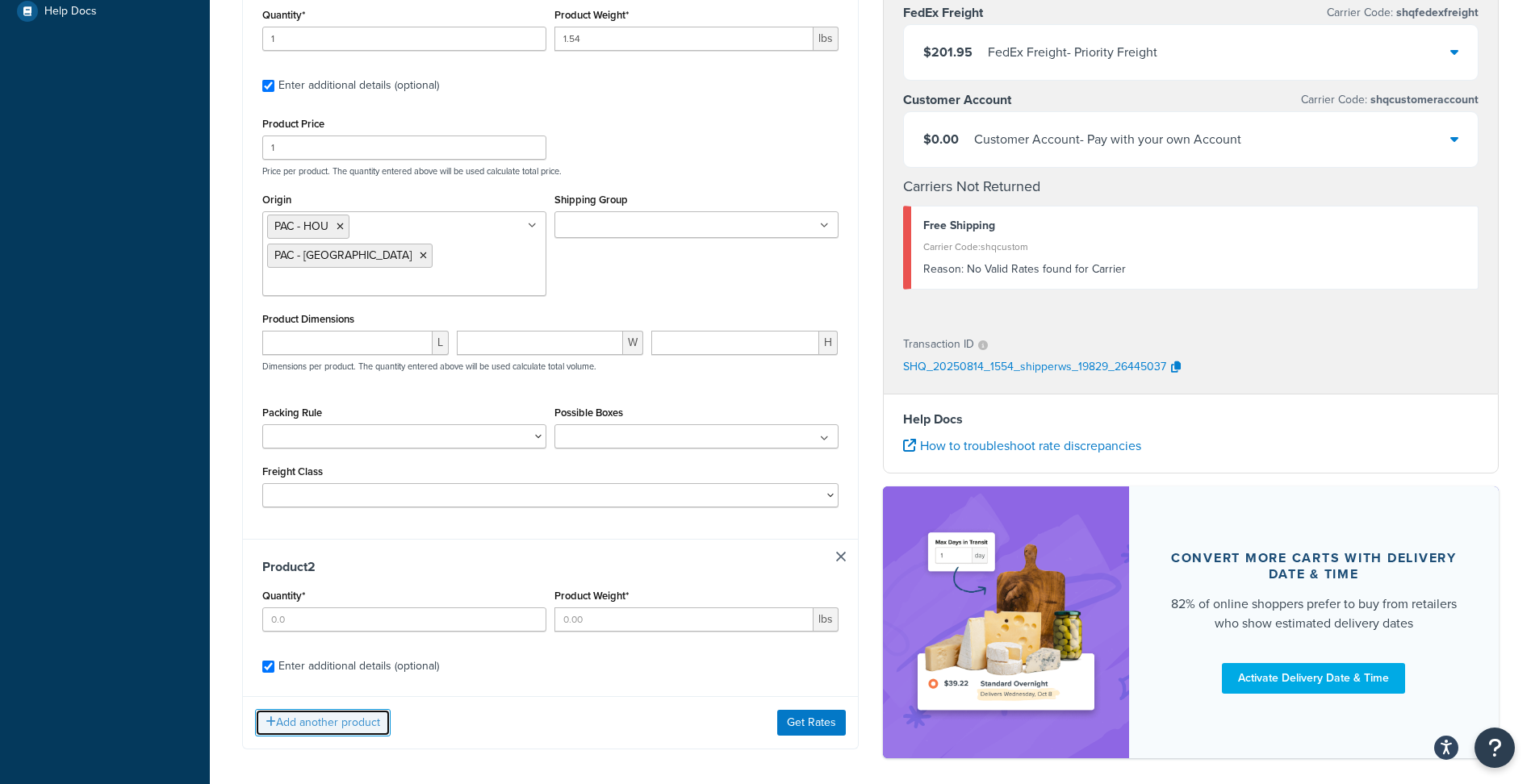
scroll to position [529, 0]
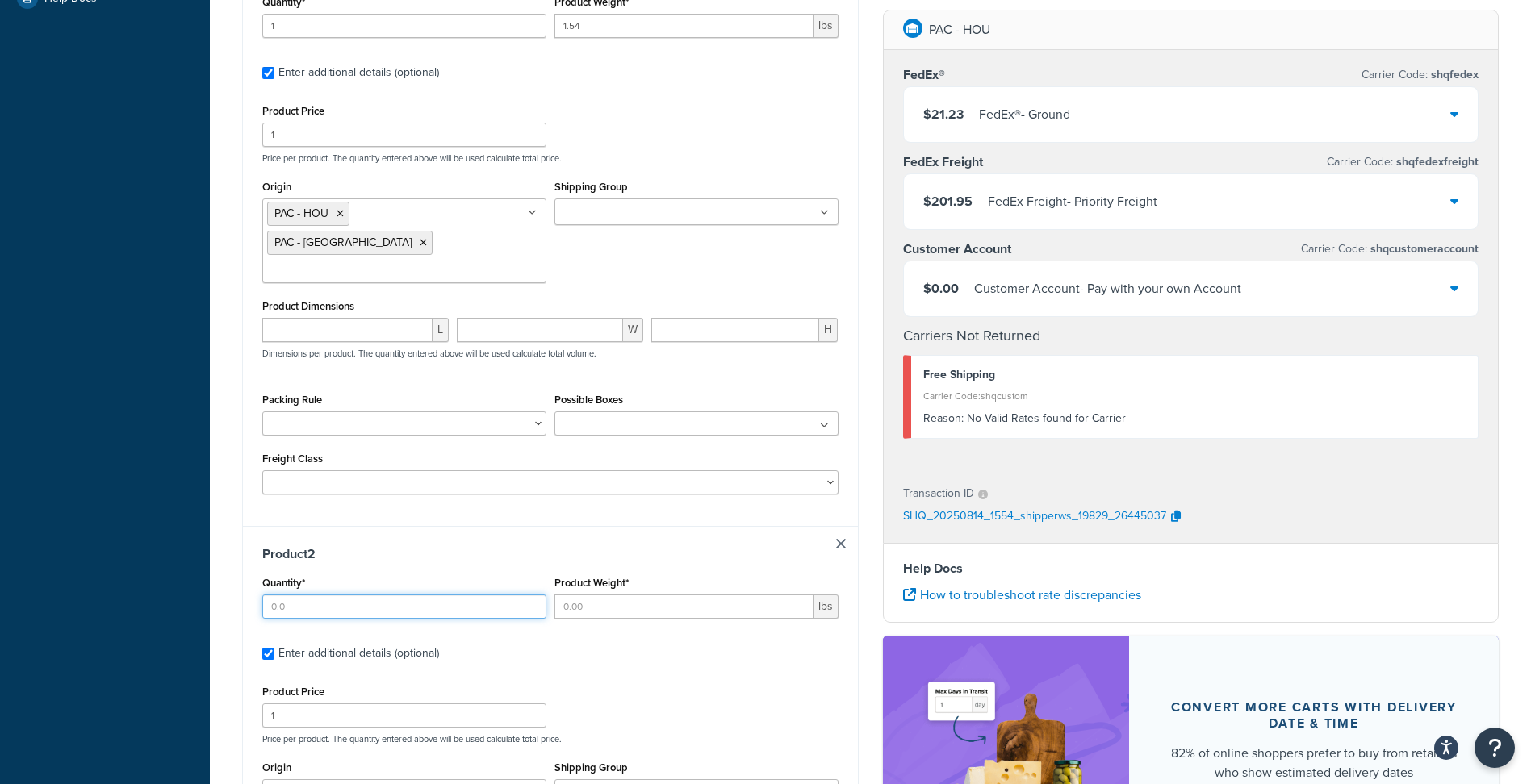
click at [362, 594] on input "Quantity*" at bounding box center [404, 606] width 284 height 24
type input "1"
click at [604, 594] on input "Product Weight*" at bounding box center [684, 606] width 259 height 24
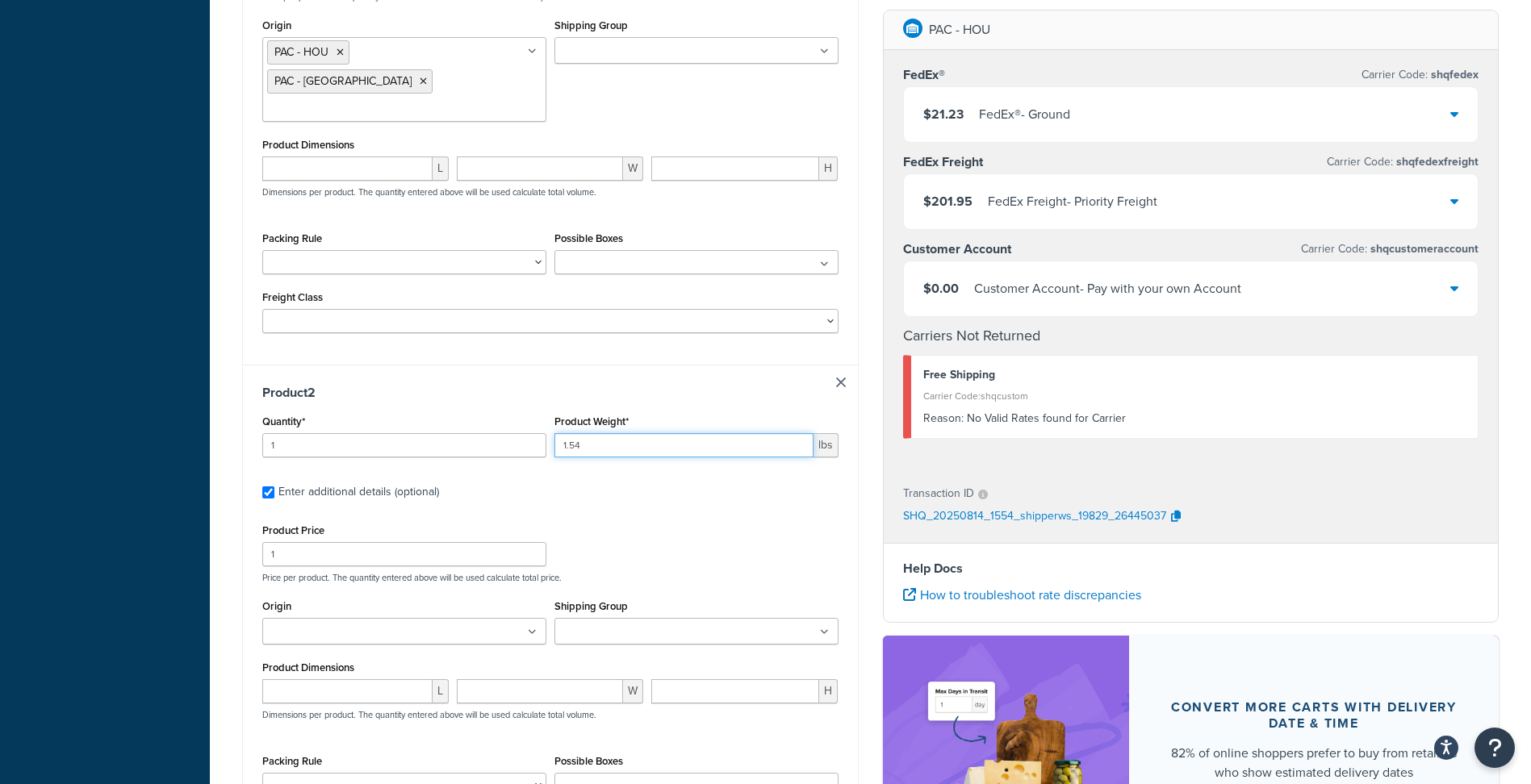
scroll to position [771, 0]
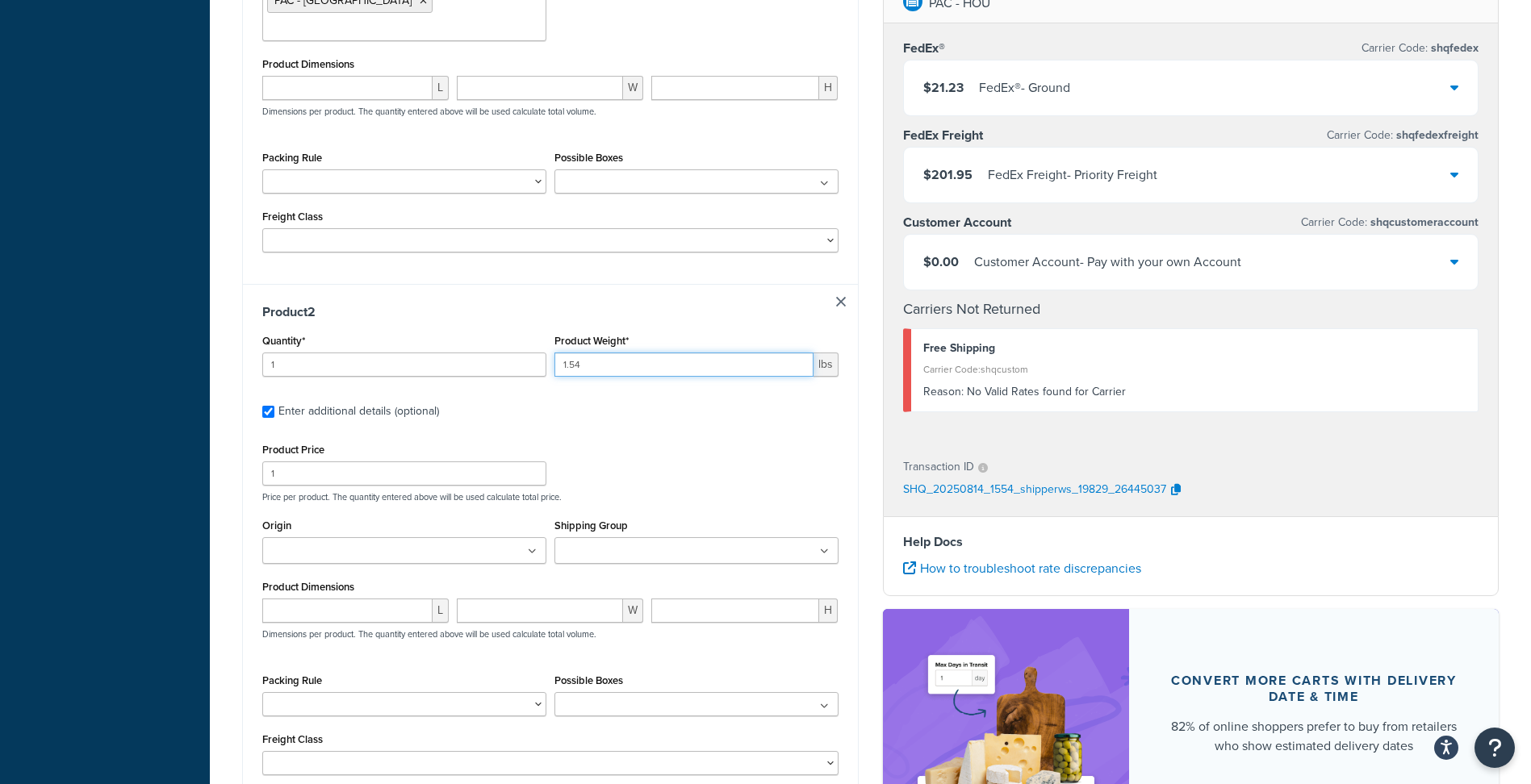
type input "1.54"
click at [324, 543] on input "Origin" at bounding box center [338, 552] width 143 height 17
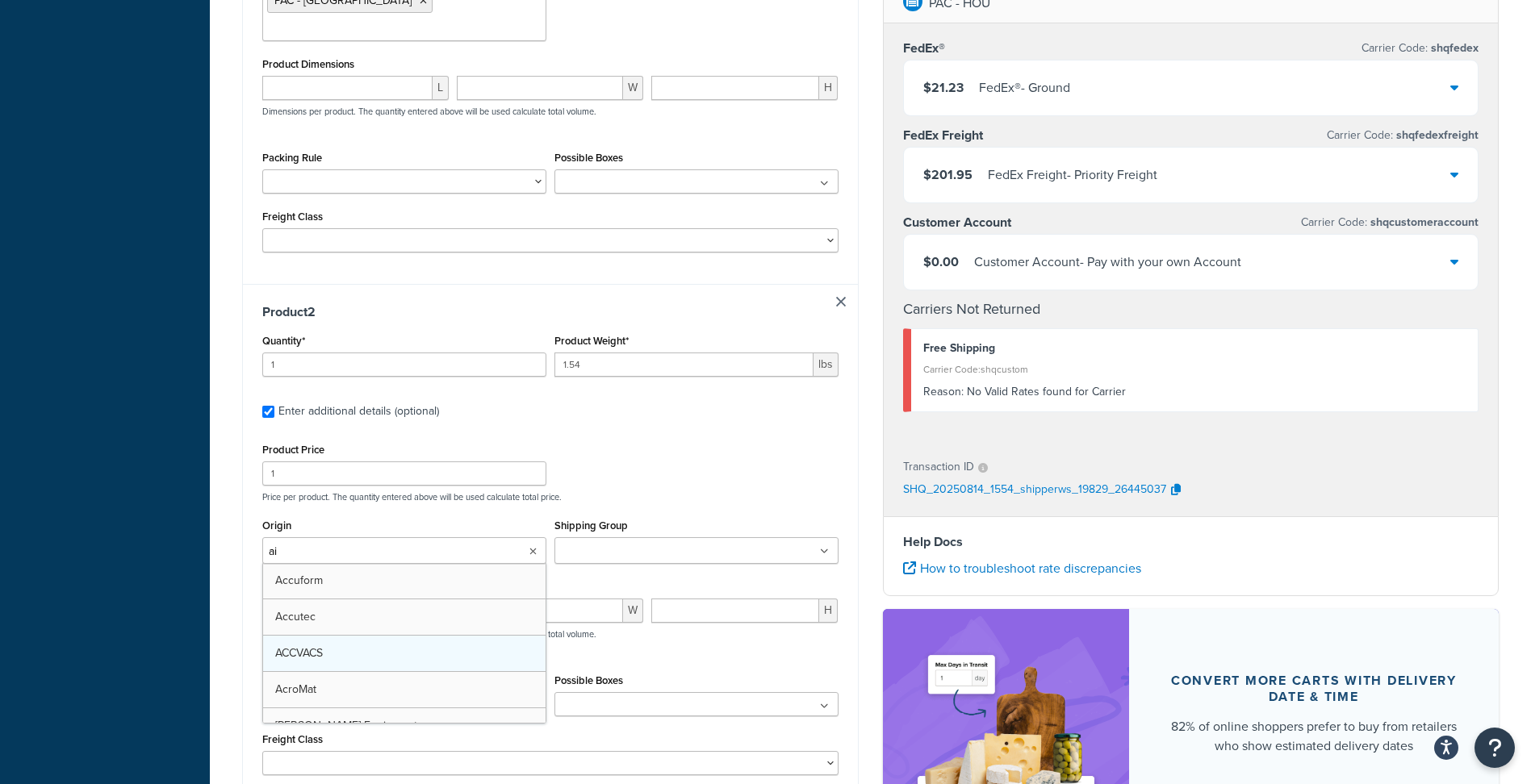
type input "aim"
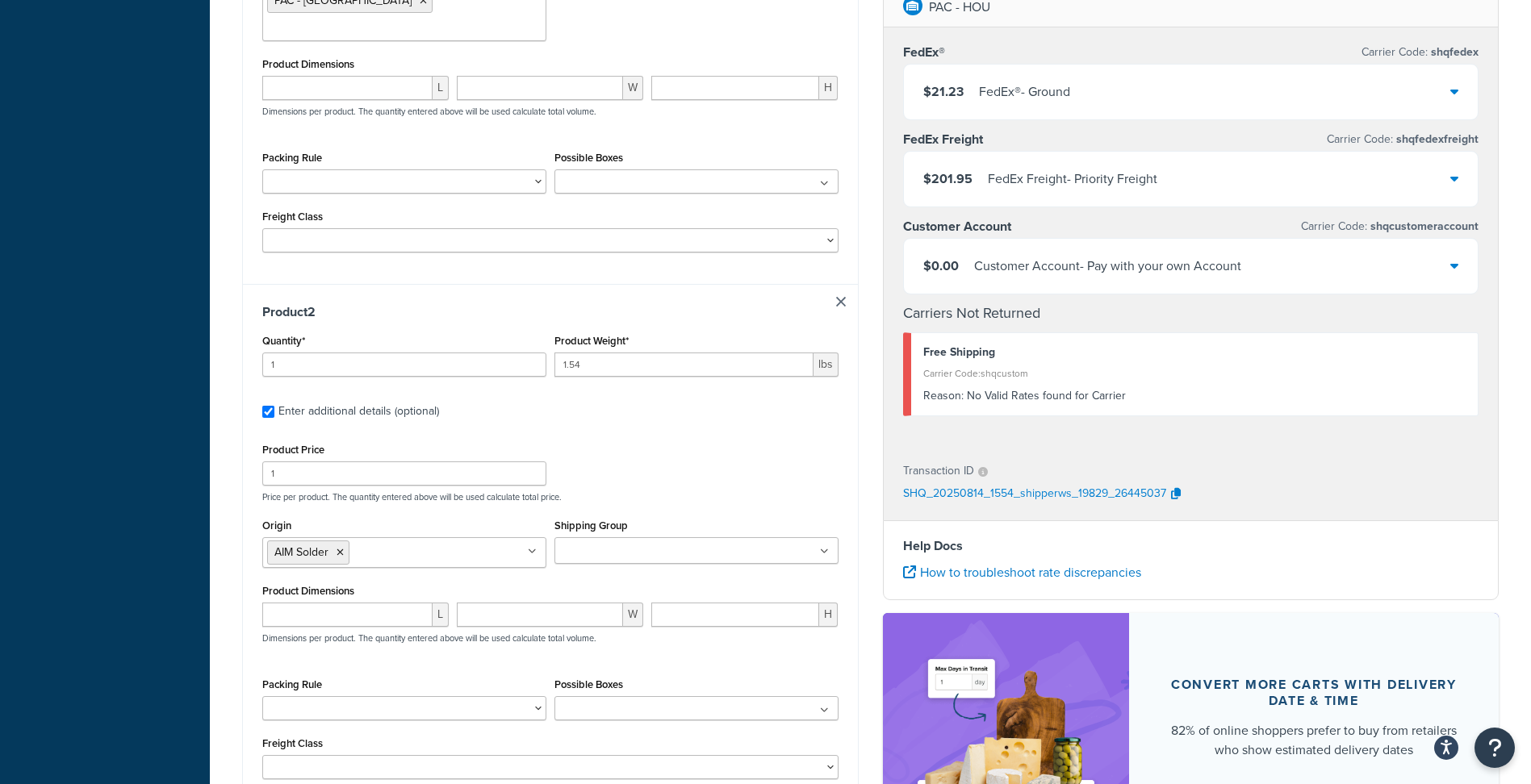
click at [171, 550] on div "Dashboard Scope: Live Basic Setup Websites 3 Origins 227 Manage Shipping Carrie…" at bounding box center [105, 105] width 210 height 1752
click at [599, 543] on input "Shipping Group" at bounding box center [631, 552] width 143 height 17
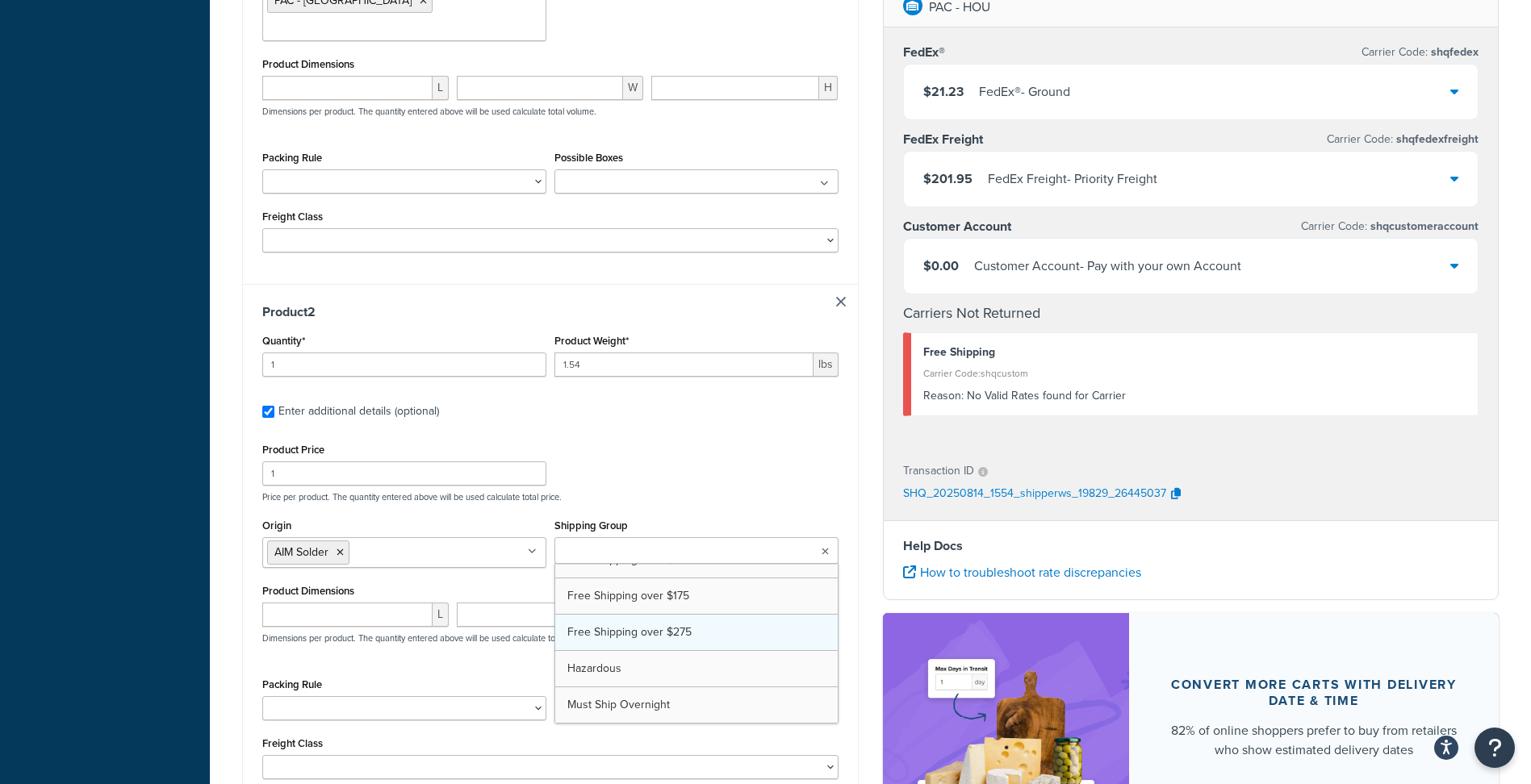
scroll to position [21, 0]
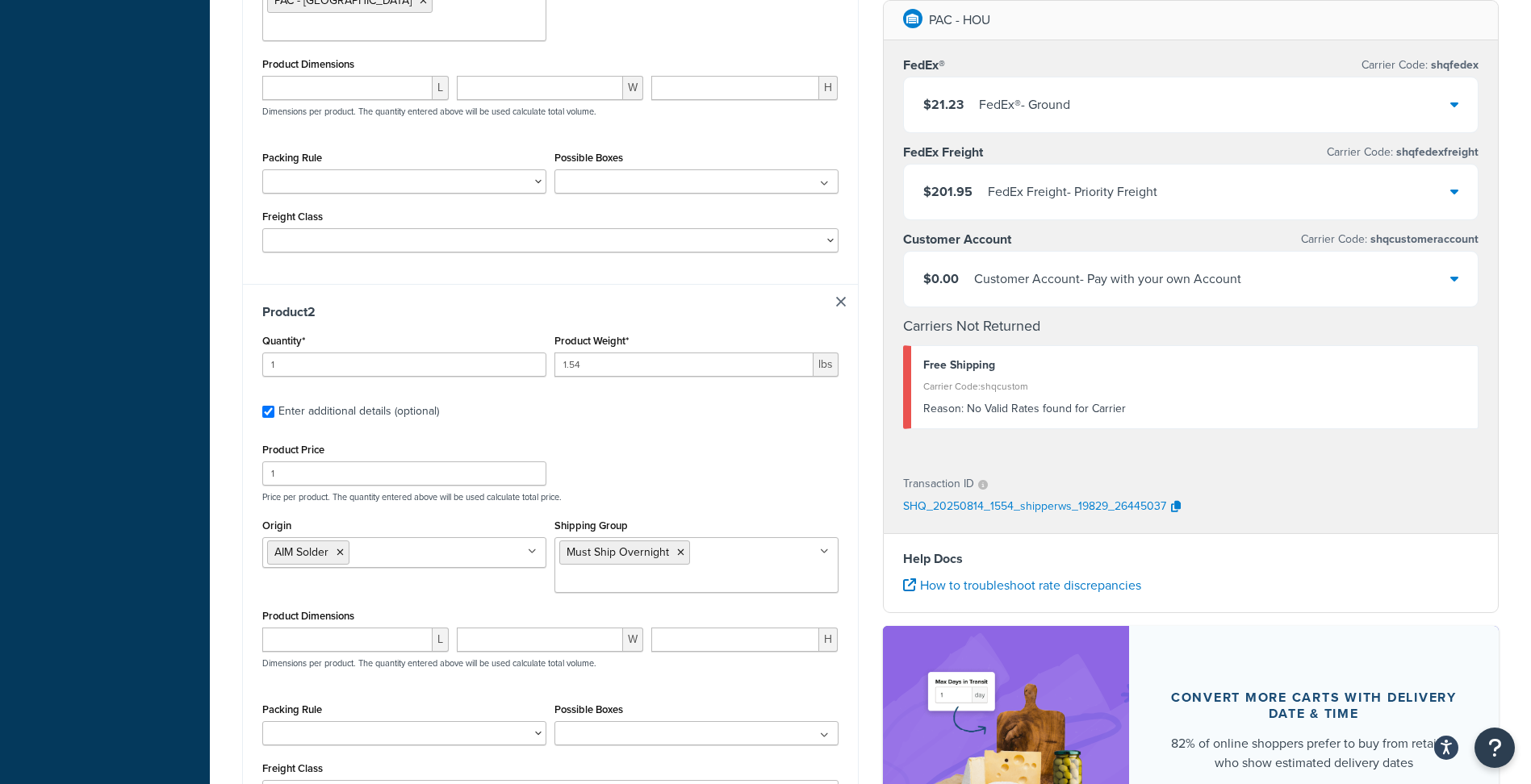
click at [100, 576] on div "Dashboard Scope: Live Basic Setup Websites 3 Origins 227 Manage Shipping Carrie…" at bounding box center [105, 112] width 210 height 1764
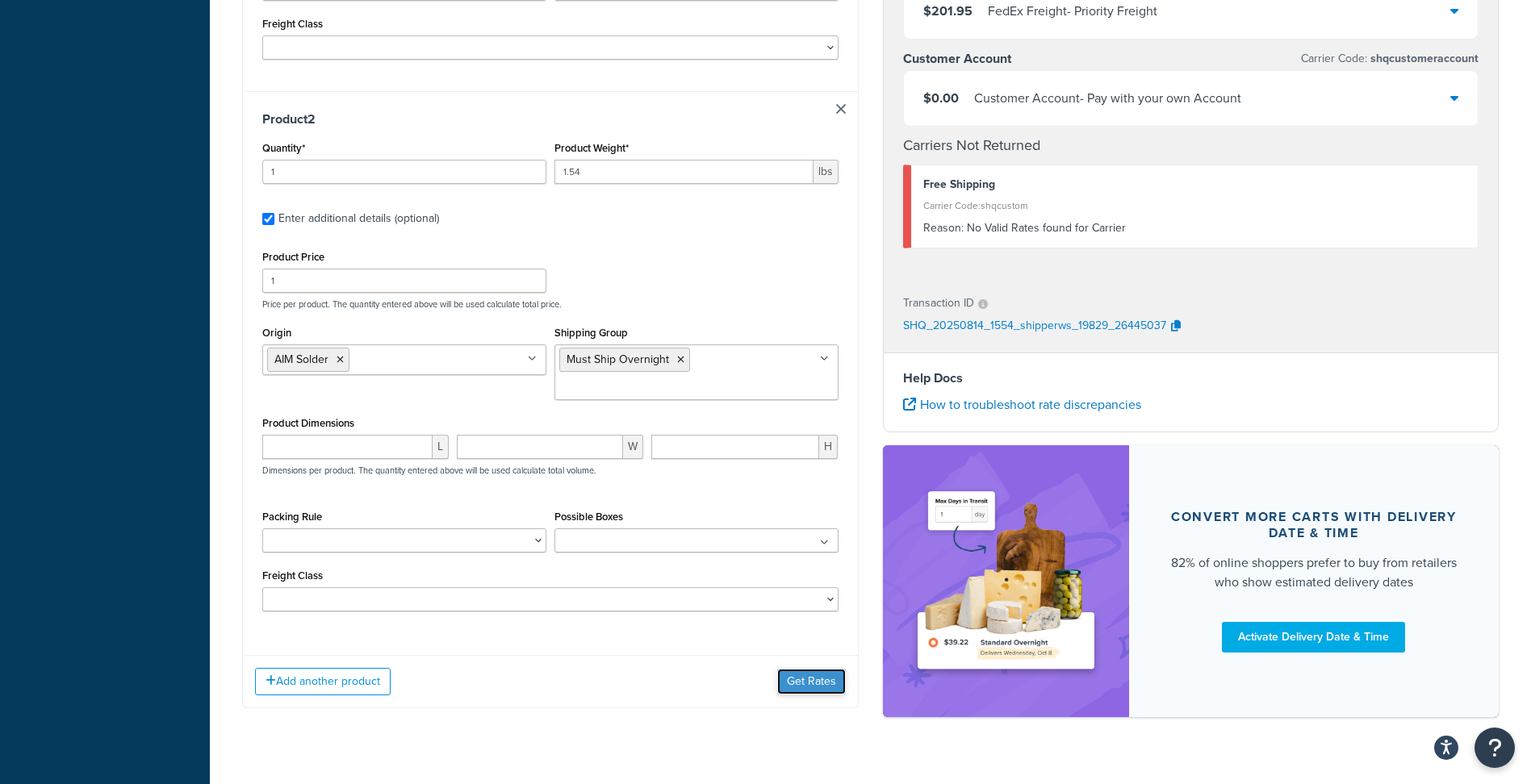
click at [814, 669] on button "Get Rates" at bounding box center [811, 682] width 68 height 26
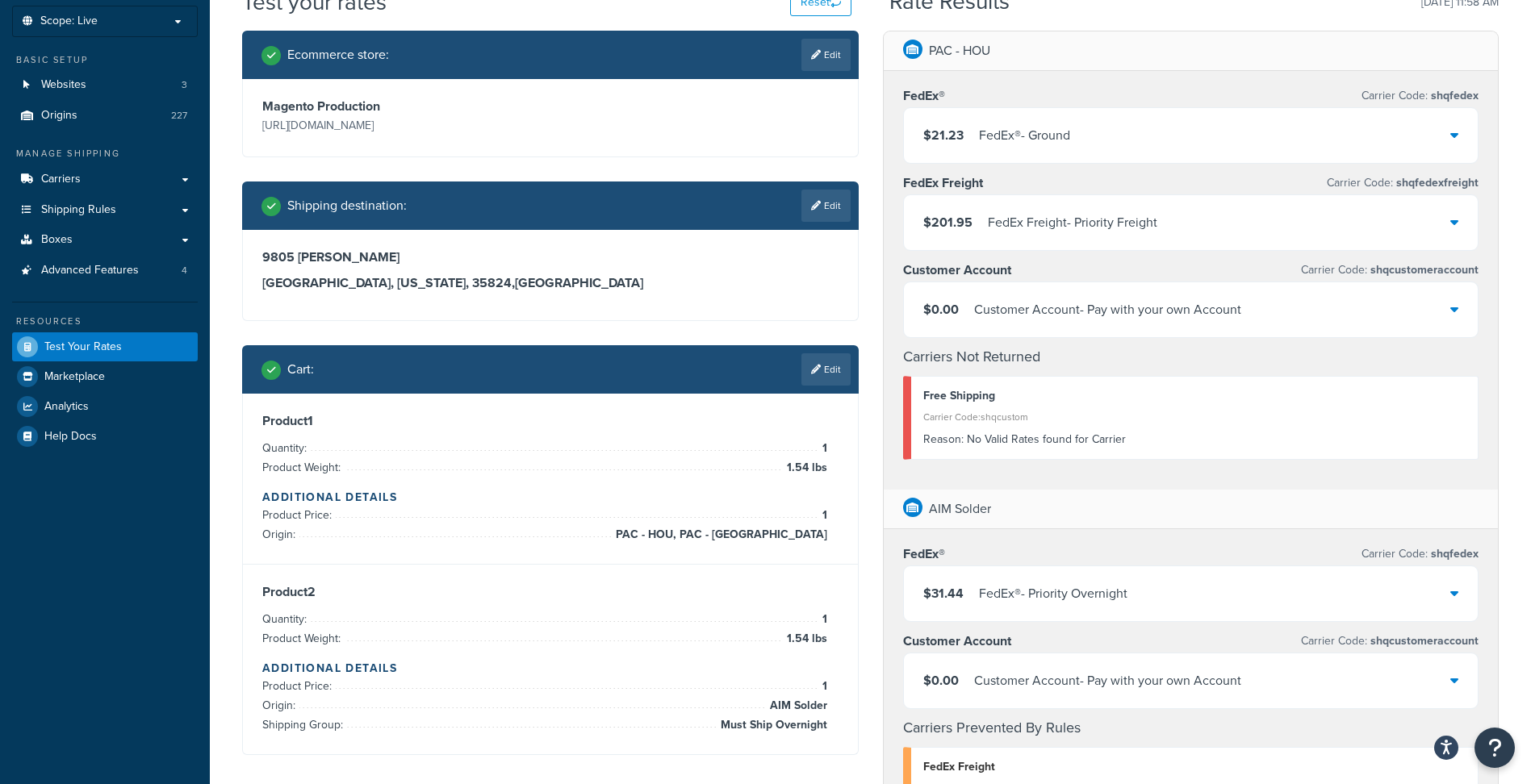
scroll to position [81, 0]
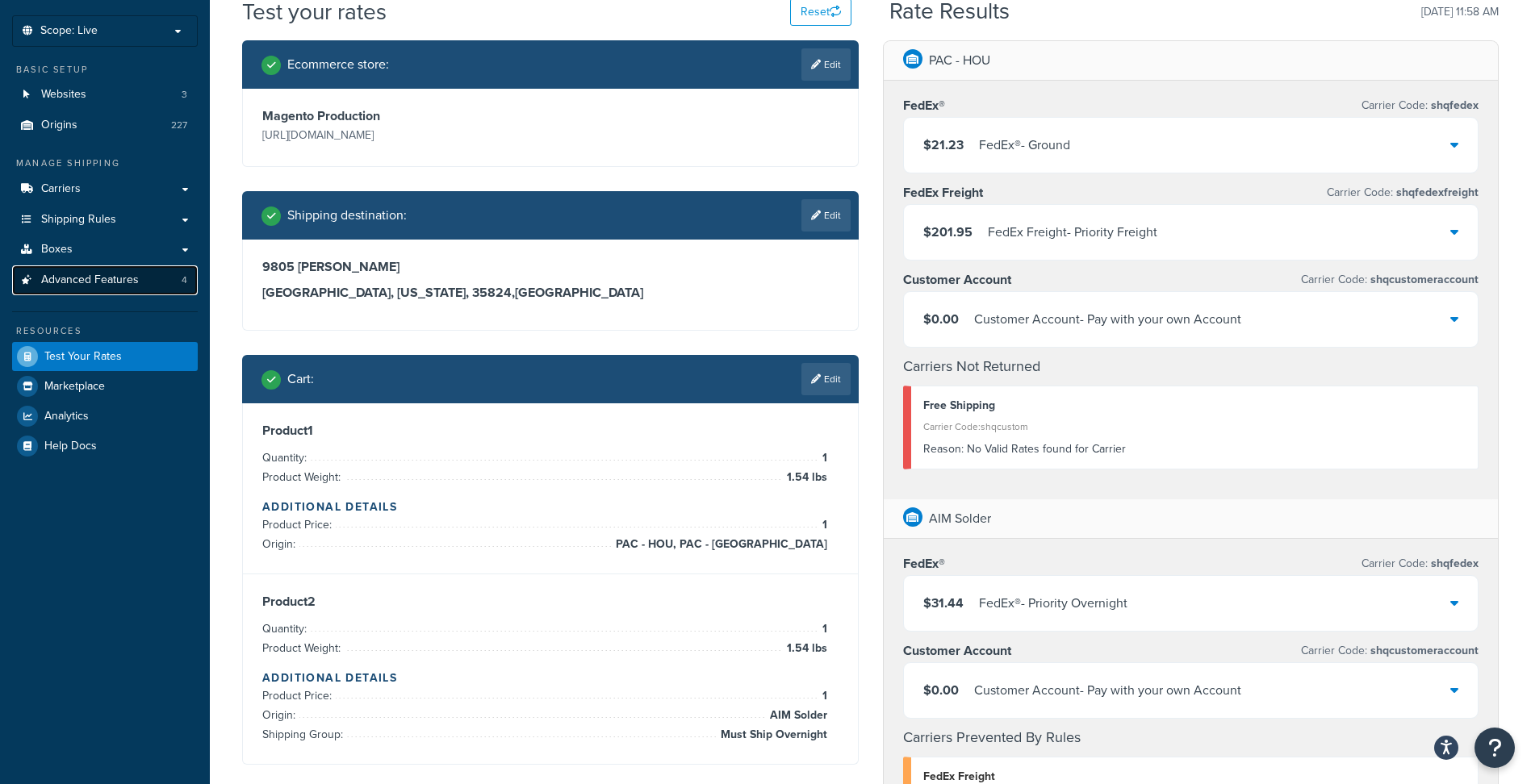
click at [131, 278] on span "Advanced Features" at bounding box center [90, 280] width 97 height 13
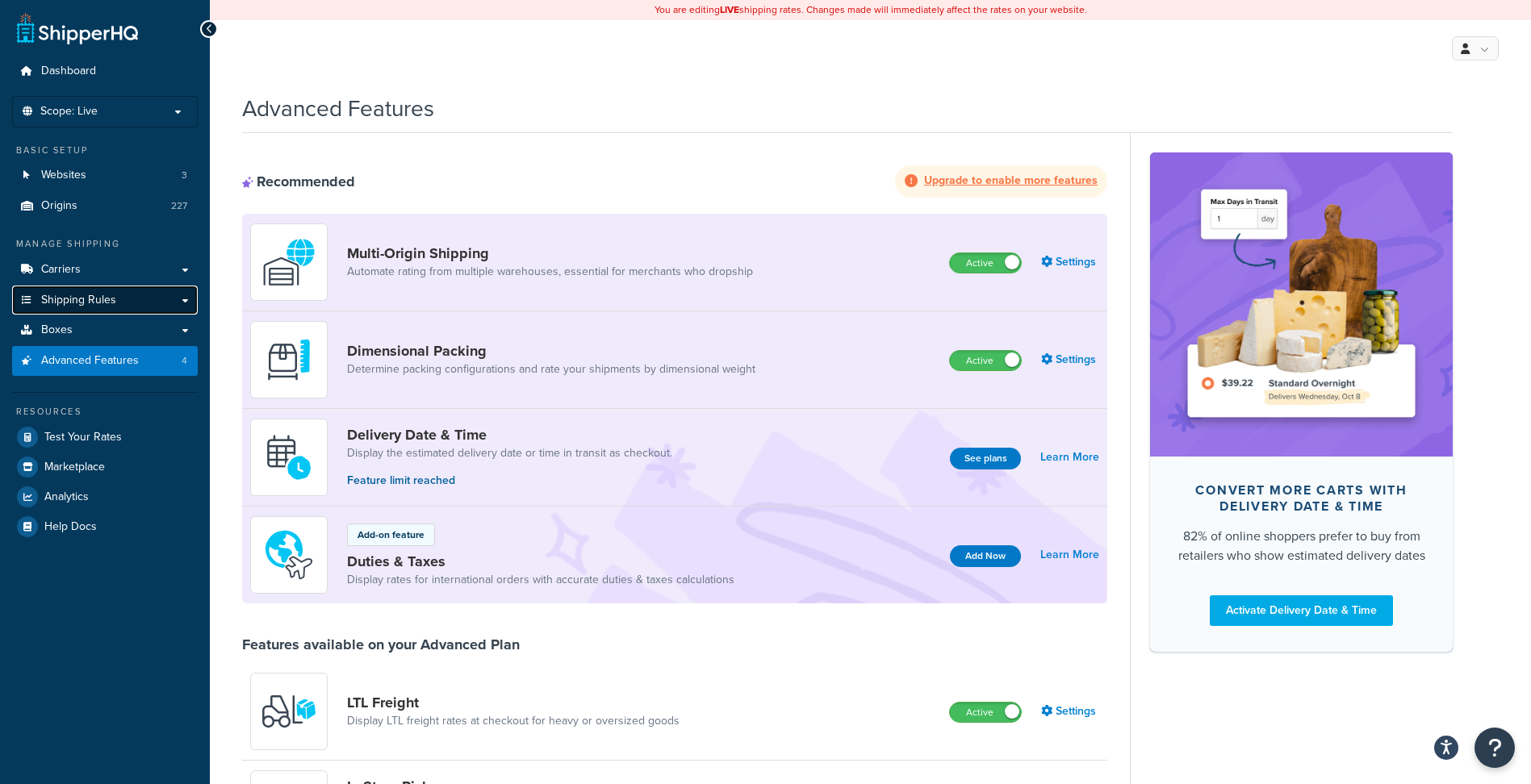
click at [126, 298] on link "Shipping Rules" at bounding box center [105, 301] width 186 height 30
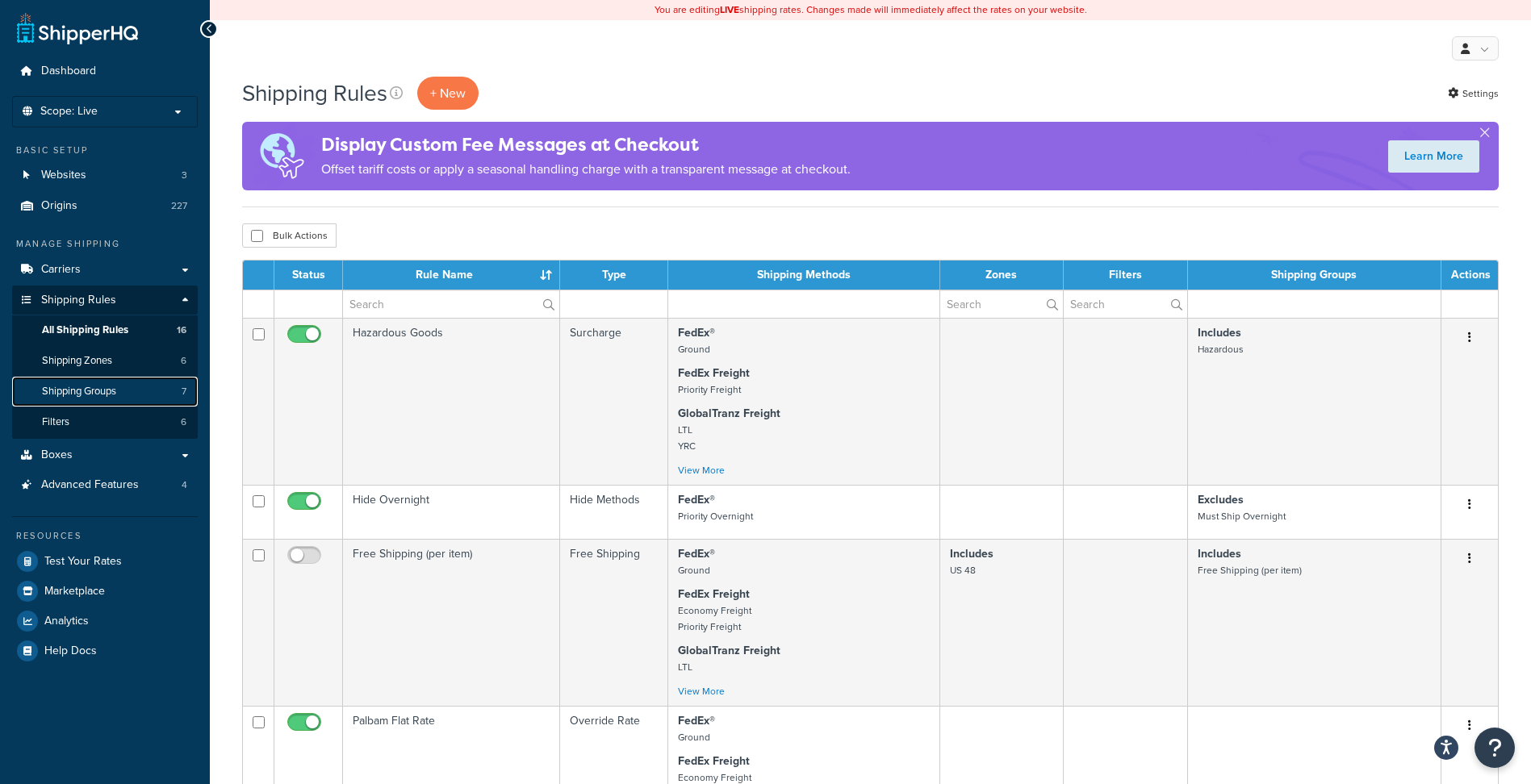
click at [86, 392] on span "Shipping Groups" at bounding box center [79, 392] width 74 height 13
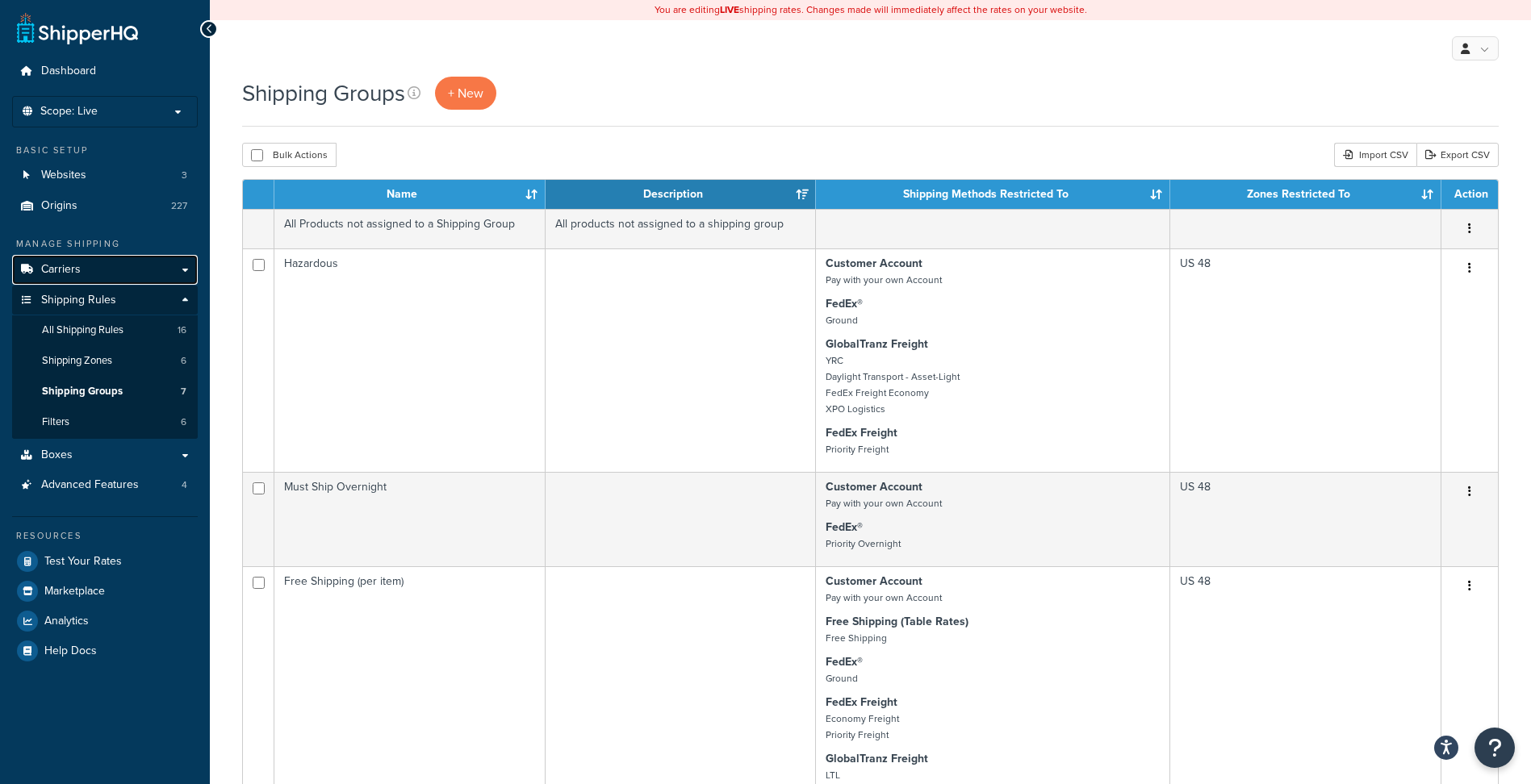
click at [103, 276] on link "Carriers" at bounding box center [105, 270] width 186 height 30
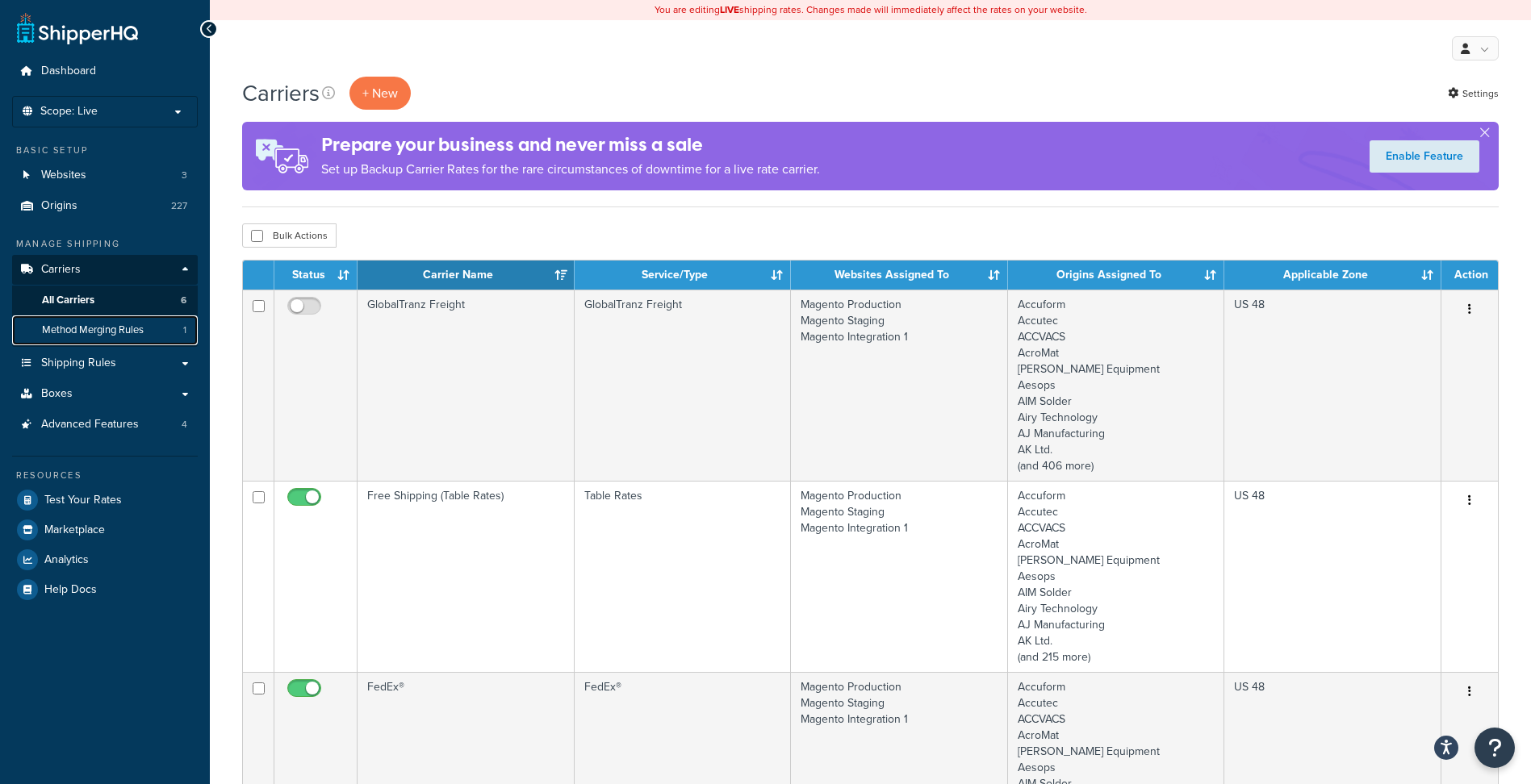
click at [115, 329] on span "Method Merging Rules" at bounding box center [93, 330] width 102 height 13
